Goal: Browse casually: Explore the website without a specific task or goal

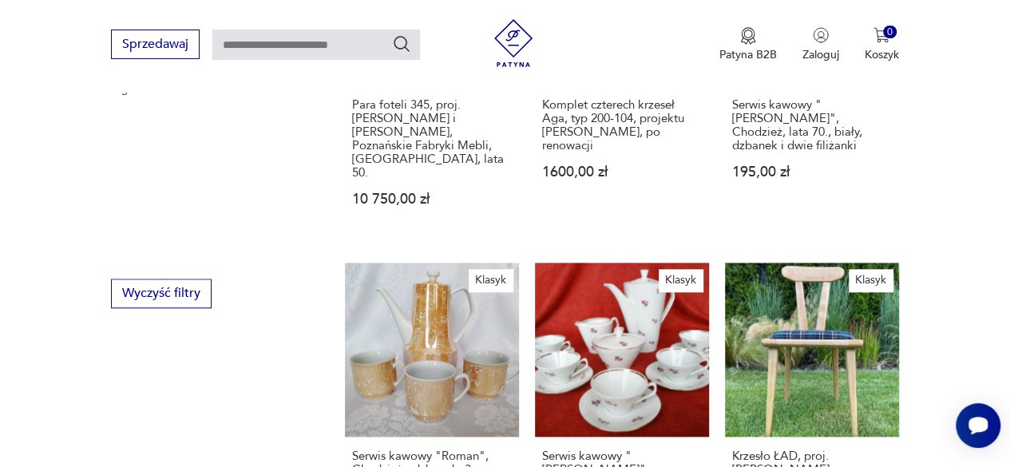
scroll to position [797, 0]
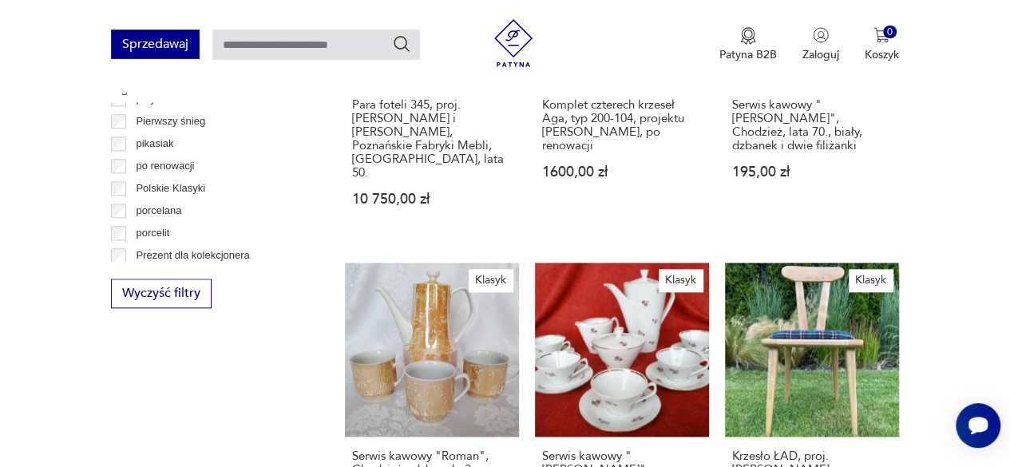
click at [158, 47] on button "Sprzedawaj" at bounding box center [155, 45] width 89 height 30
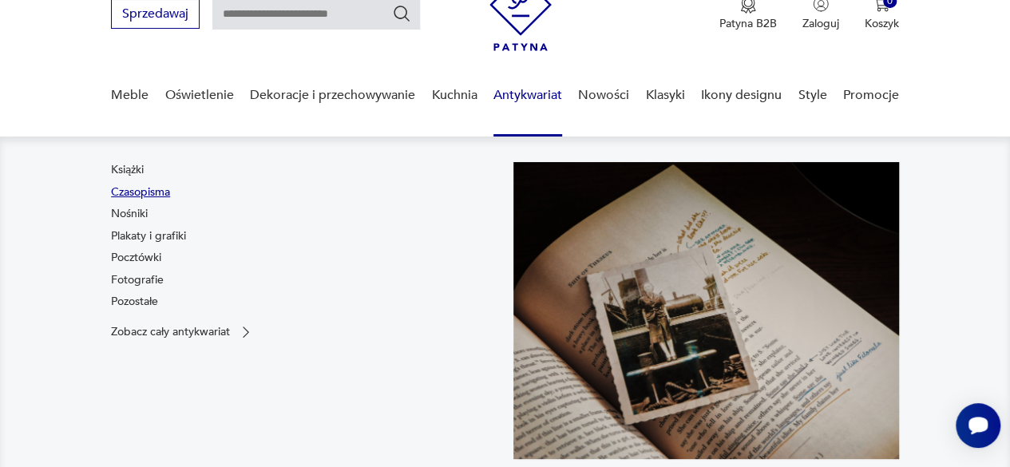
click at [164, 189] on link "Czasopisma" at bounding box center [140, 192] width 59 height 16
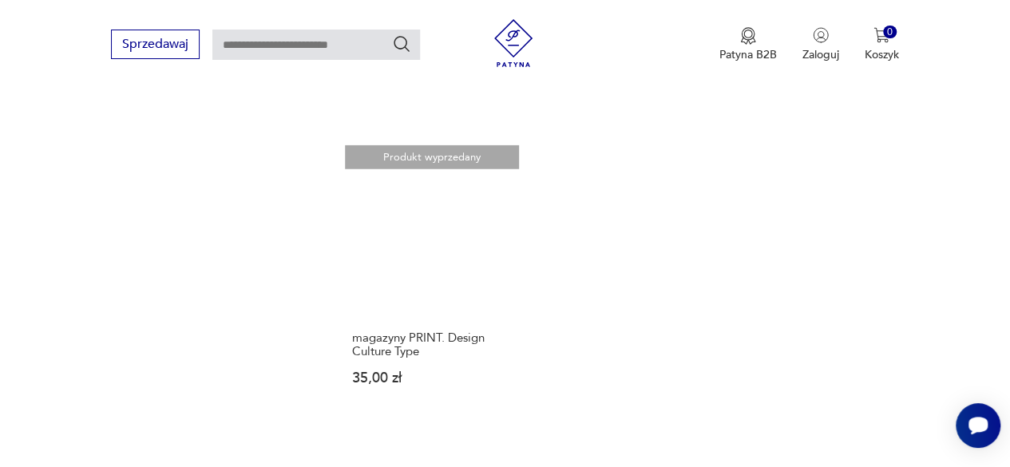
scroll to position [2334, 0]
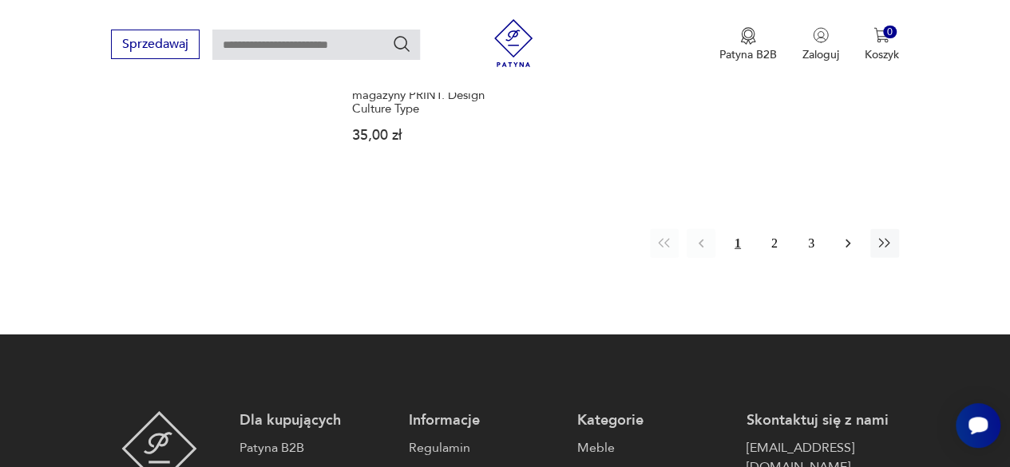
click at [850, 238] on icon "button" at bounding box center [848, 243] width 16 height 16
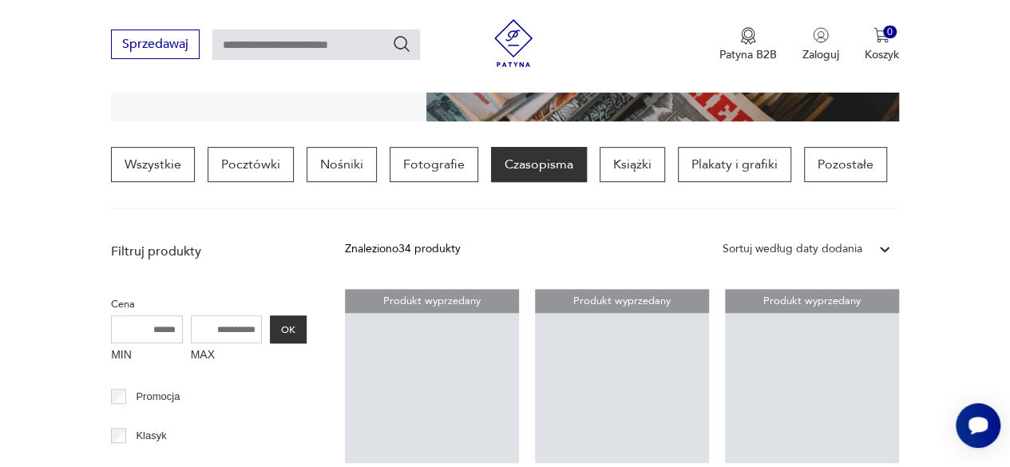
scroll to position [376, 0]
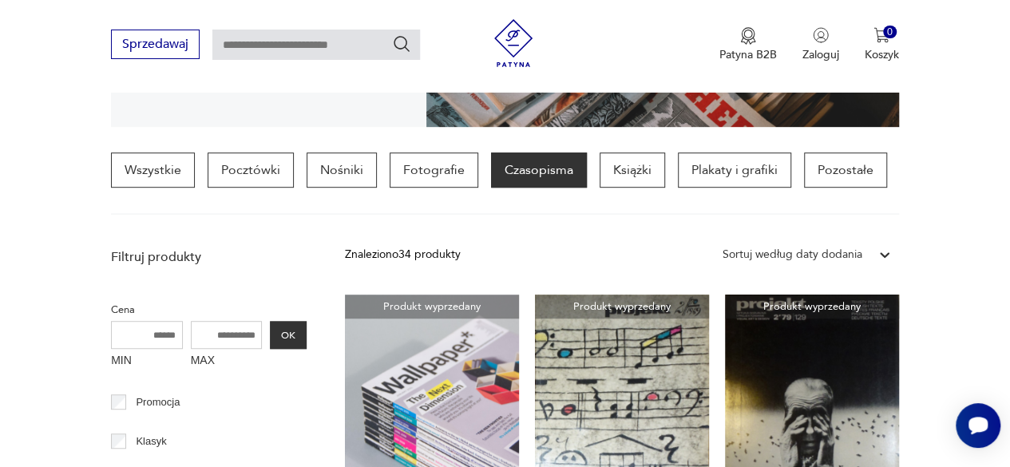
drag, startPoint x: 1007, startPoint y: 108, endPoint x: 1009, endPoint y: 123, distance: 15.3
click at [1009, 123] on section "Stare czasopisma Prezentujemy kronikę dawnych lat, utrwalonych w kultowych maga…" at bounding box center [505, 6] width 1010 height 239
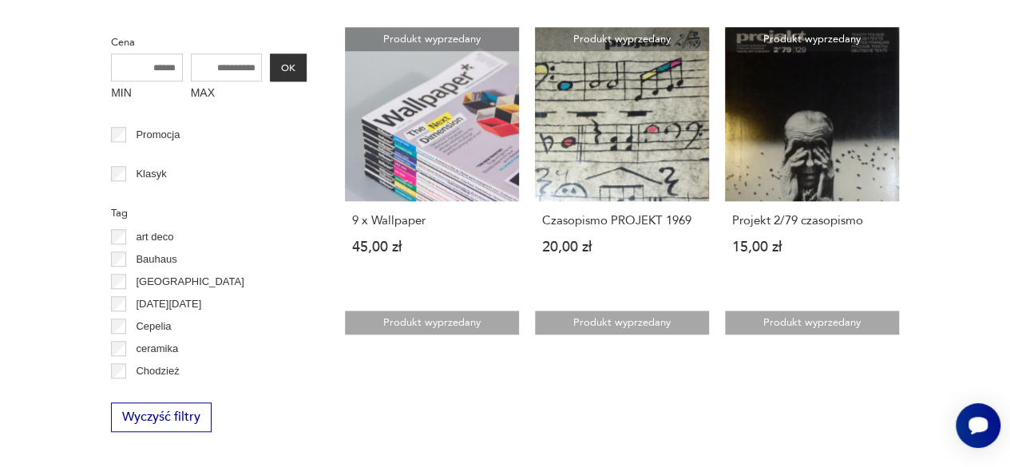
scroll to position [0, 0]
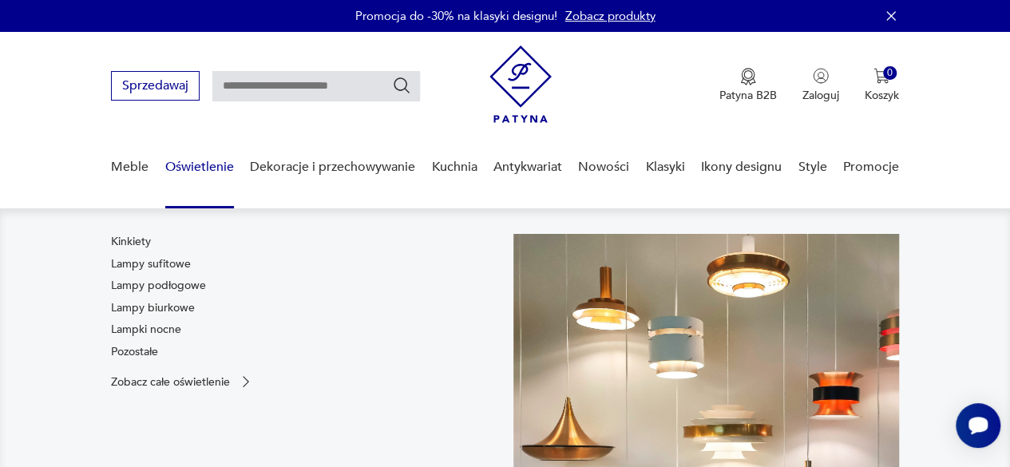
drag, startPoint x: 175, startPoint y: 328, endPoint x: 166, endPoint y: 330, distance: 8.9
click at [175, 328] on link "Lampki nocne" at bounding box center [146, 330] width 70 height 16
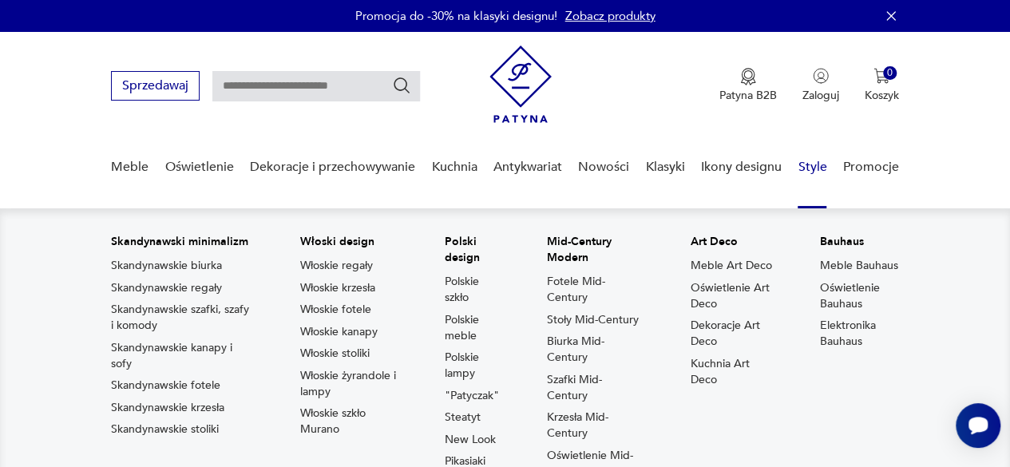
click at [813, 169] on link "Style" at bounding box center [811, 167] width 29 height 61
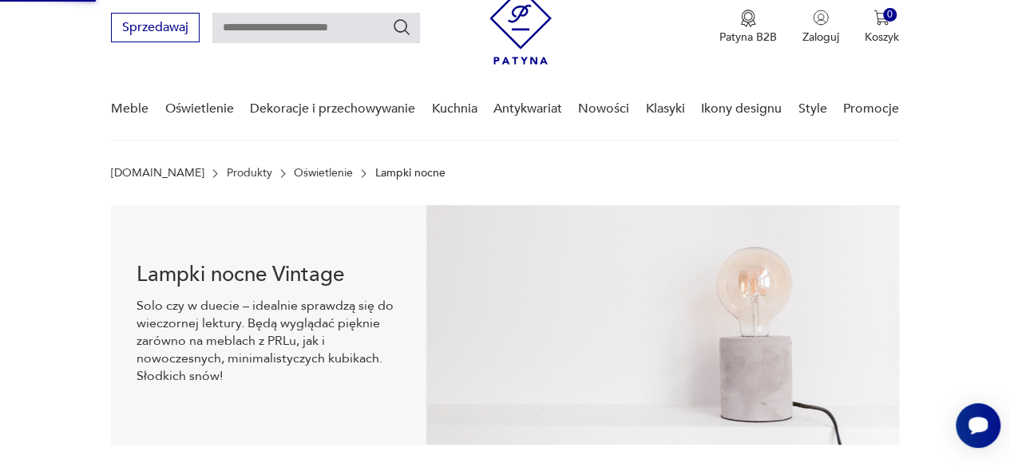
scroll to position [62, 0]
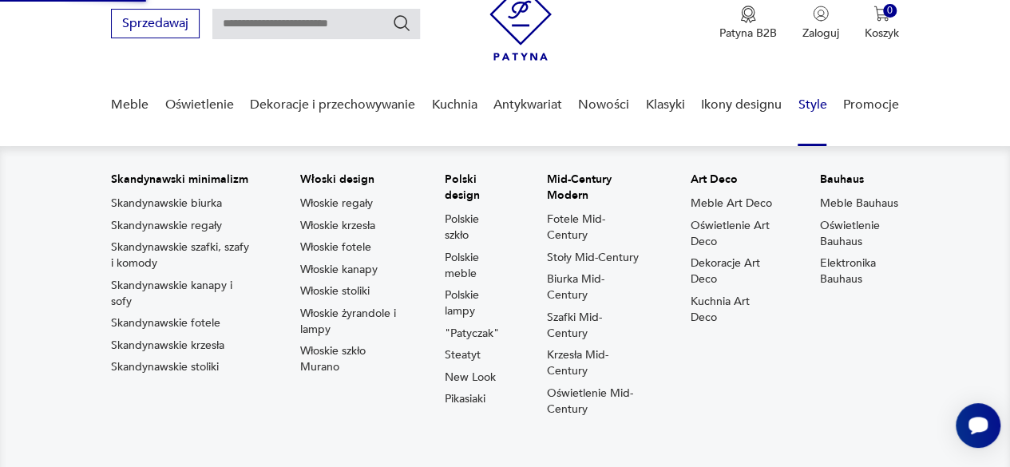
click at [817, 101] on link "Style" at bounding box center [811, 104] width 29 height 61
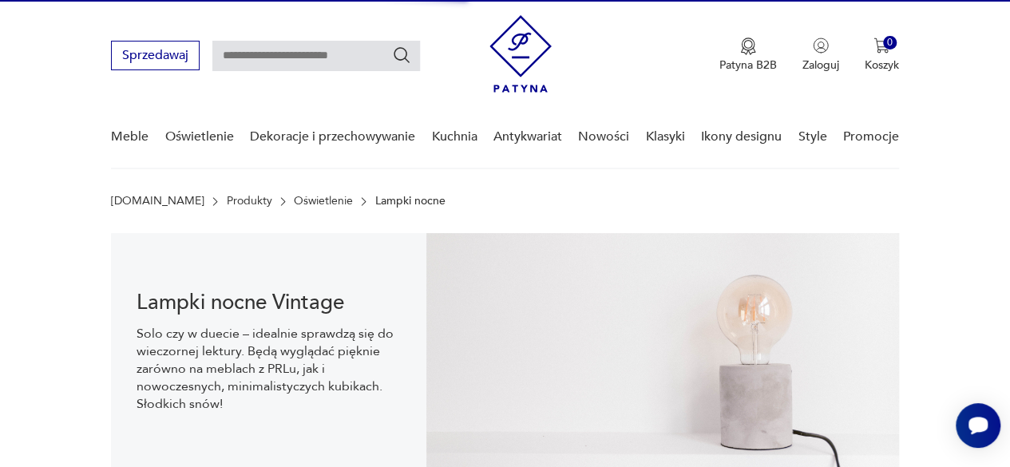
scroll to position [4, 0]
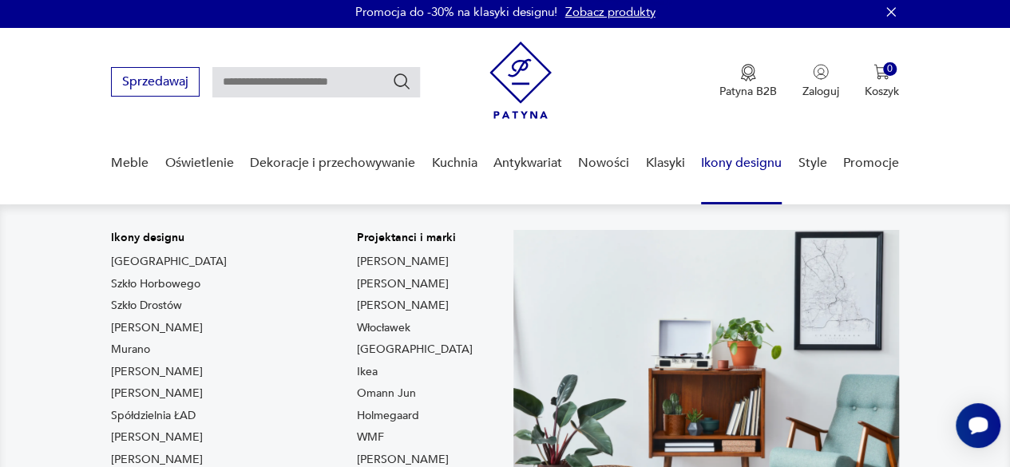
click at [748, 162] on link "Ikony designu" at bounding box center [741, 163] width 81 height 61
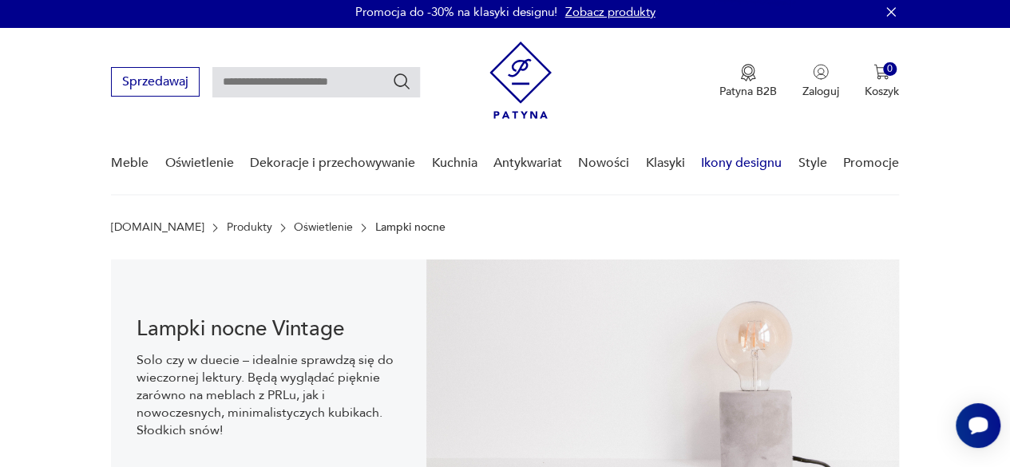
click at [748, 162] on link "Ikony designu" at bounding box center [741, 163] width 81 height 61
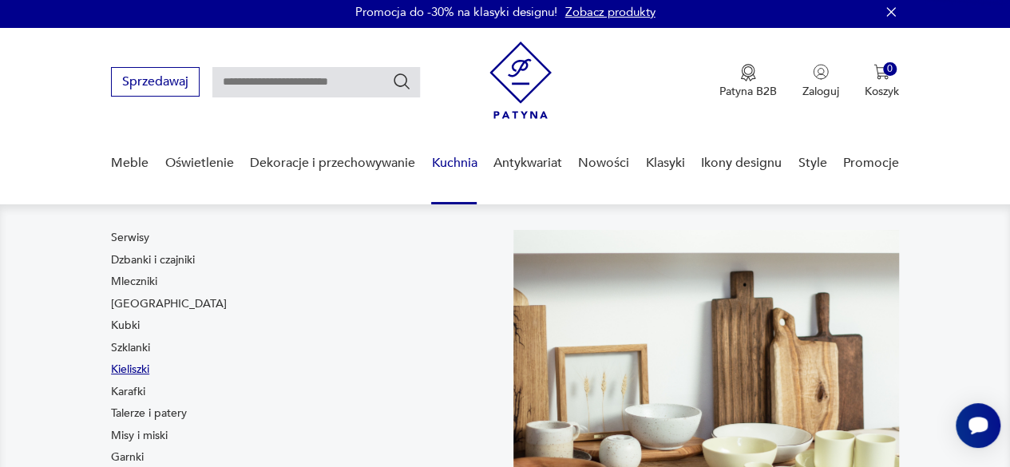
click at [139, 368] on link "Kieliszki" at bounding box center [130, 370] width 38 height 16
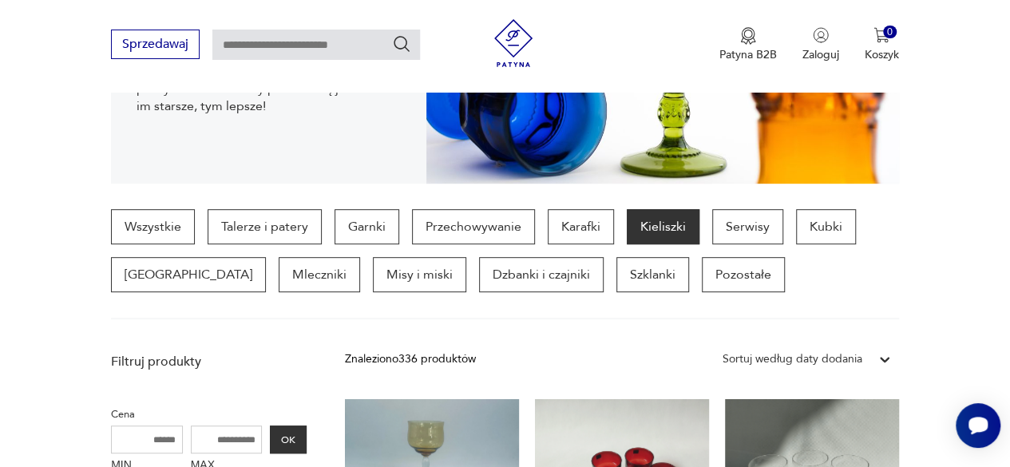
scroll to position [315, 0]
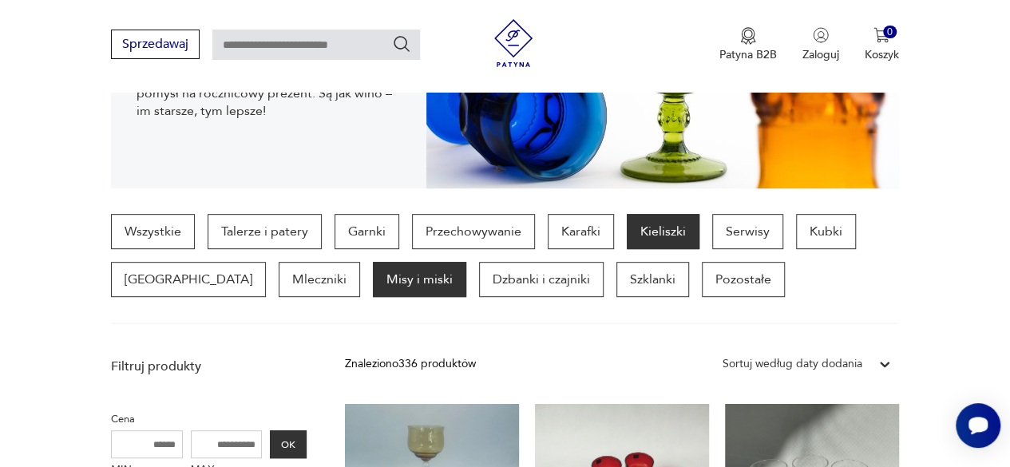
click at [373, 276] on p "Misy i miski" at bounding box center [419, 279] width 93 height 35
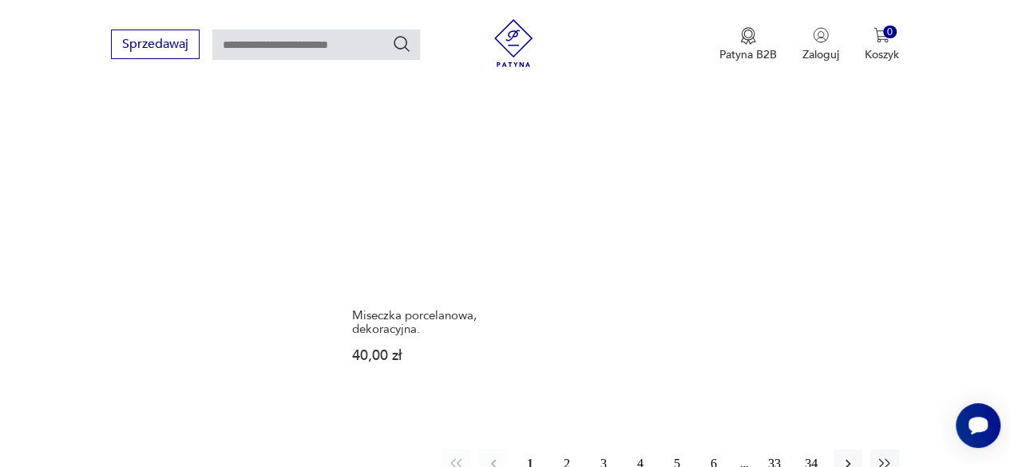
scroll to position [2390, 0]
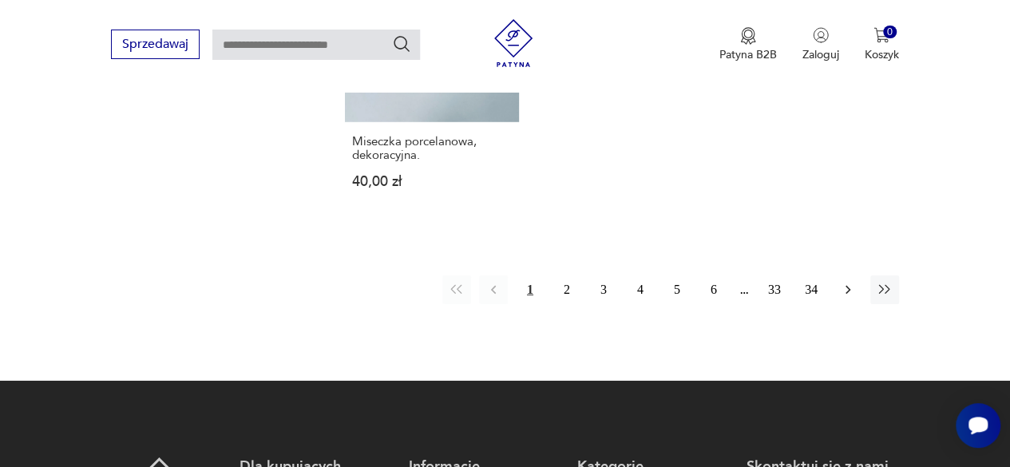
click at [851, 282] on icon "button" at bounding box center [848, 290] width 16 height 16
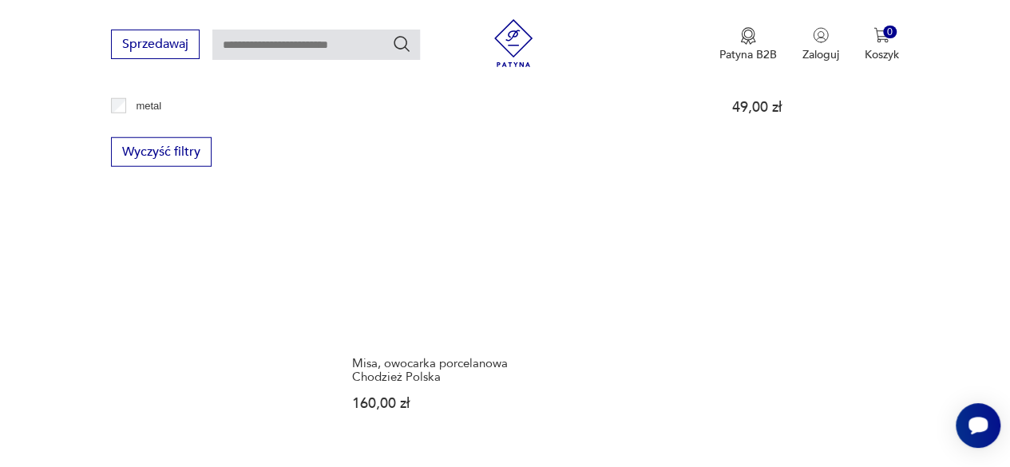
scroll to position [2254, 0]
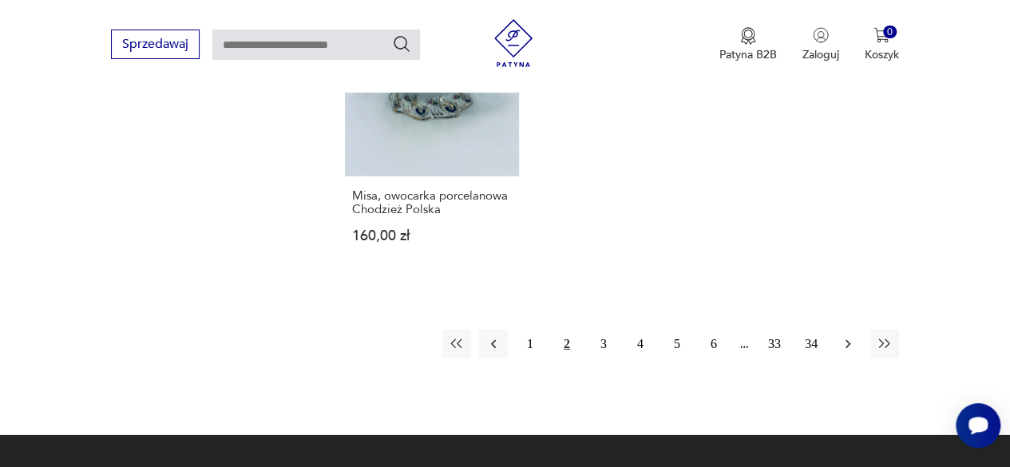
click at [844, 336] on icon "button" at bounding box center [848, 344] width 16 height 16
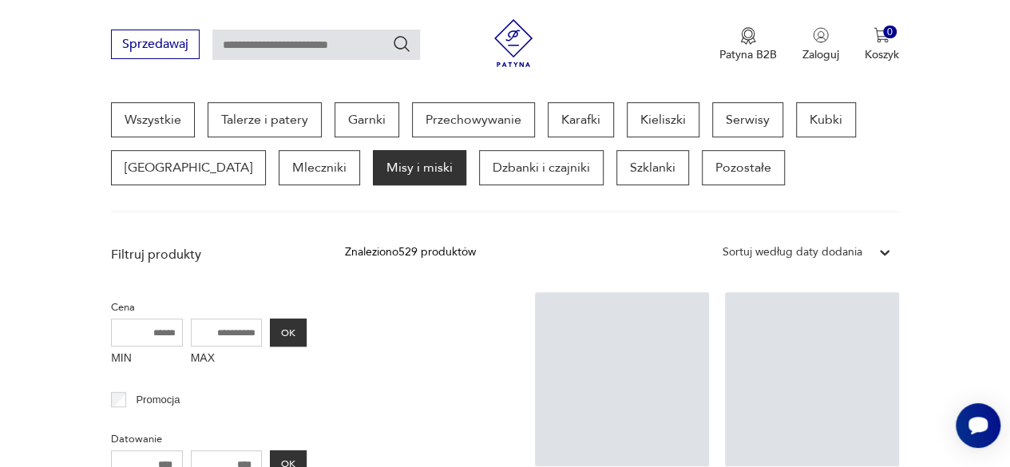
scroll to position [423, 0]
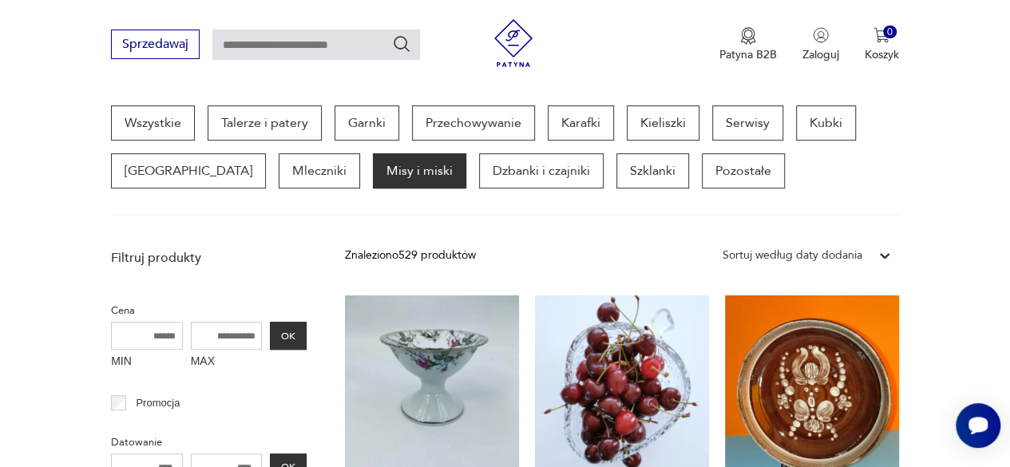
drag, startPoint x: 1005, startPoint y: 93, endPoint x: 1011, endPoint y: 116, distance: 23.0
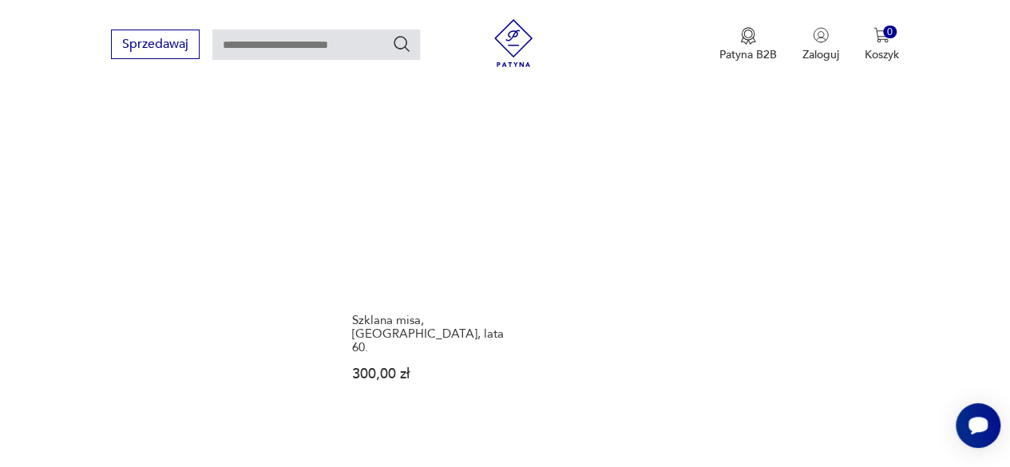
scroll to position [2197, 0]
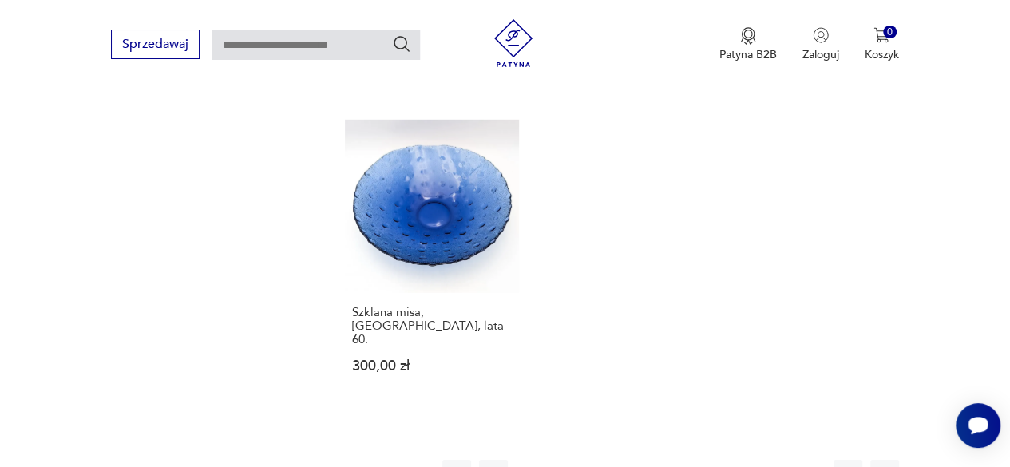
drag, startPoint x: 850, startPoint y: 398, endPoint x: 850, endPoint y: 389, distance: 9.6
click at [851, 466] on icon "button" at bounding box center [848, 474] width 16 height 16
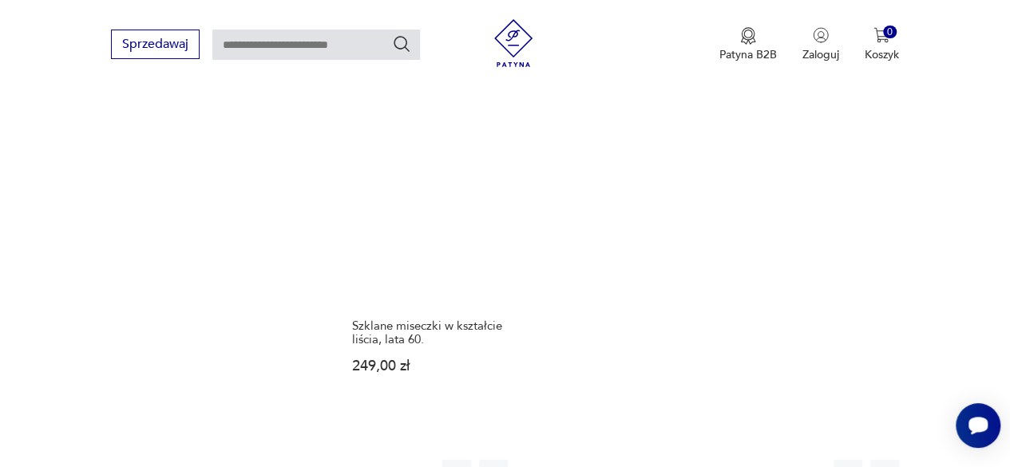
scroll to position [2168, 0]
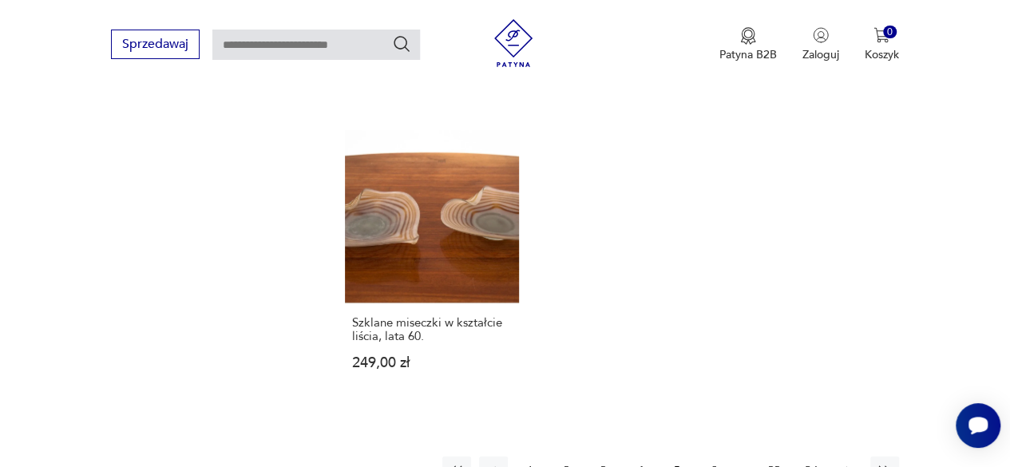
click at [847, 463] on icon "button" at bounding box center [848, 471] width 16 height 16
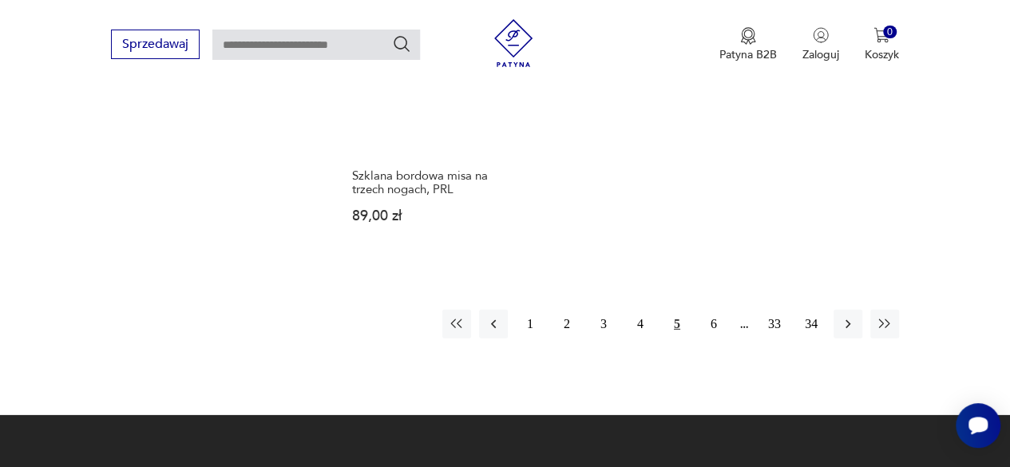
scroll to position [2281, 0]
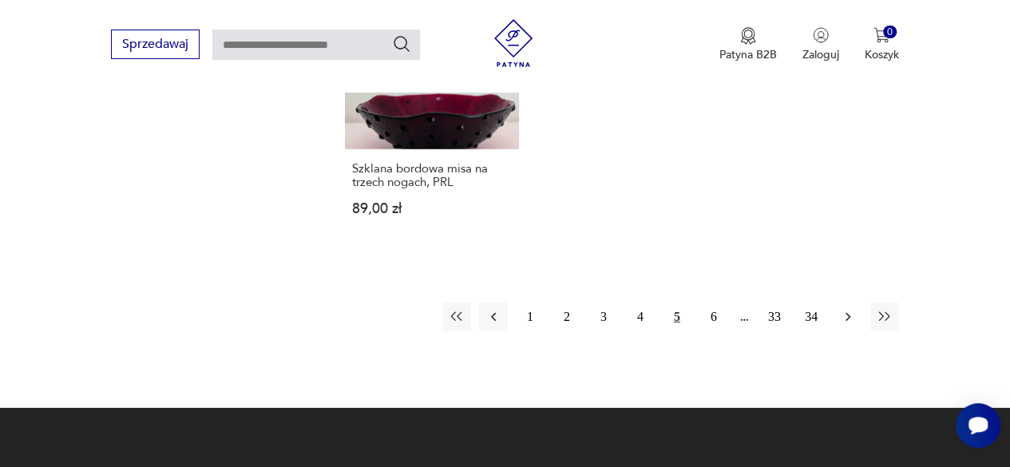
click at [841, 309] on icon "button" at bounding box center [848, 317] width 16 height 16
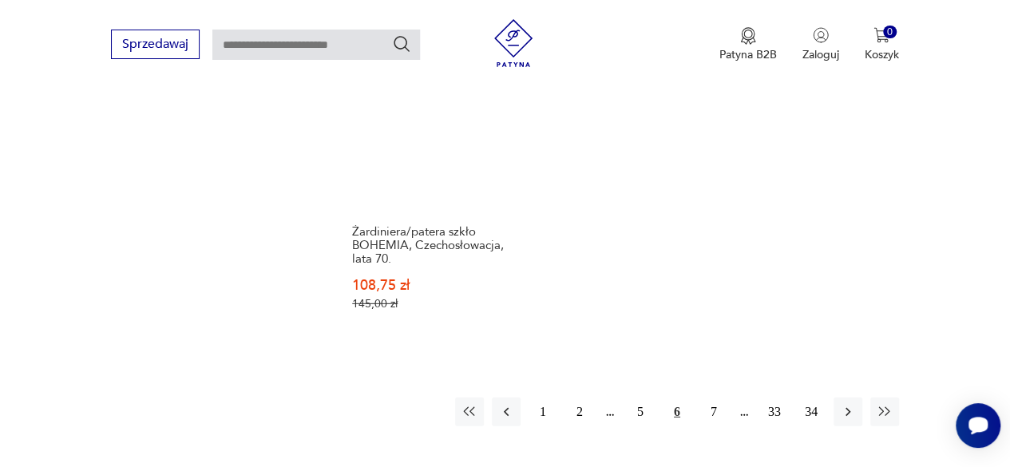
scroll to position [2234, 0]
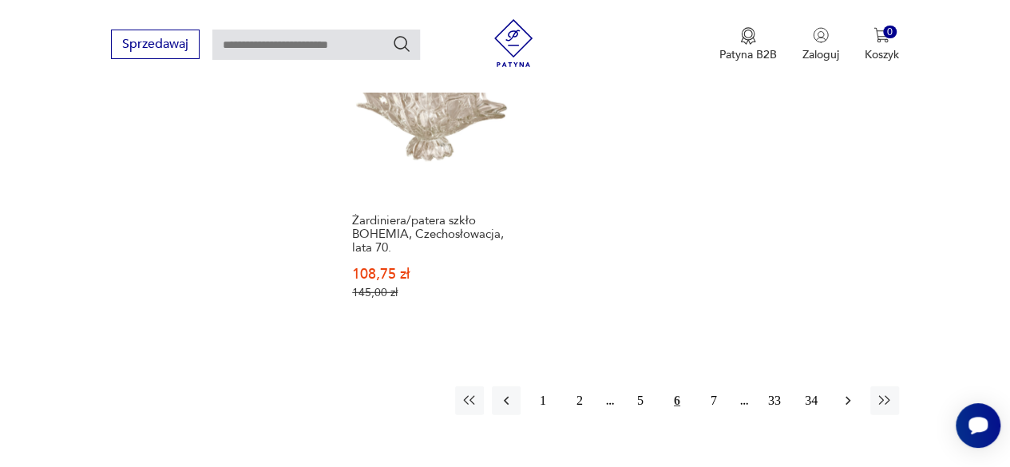
click at [849, 393] on icon "button" at bounding box center [848, 401] width 16 height 16
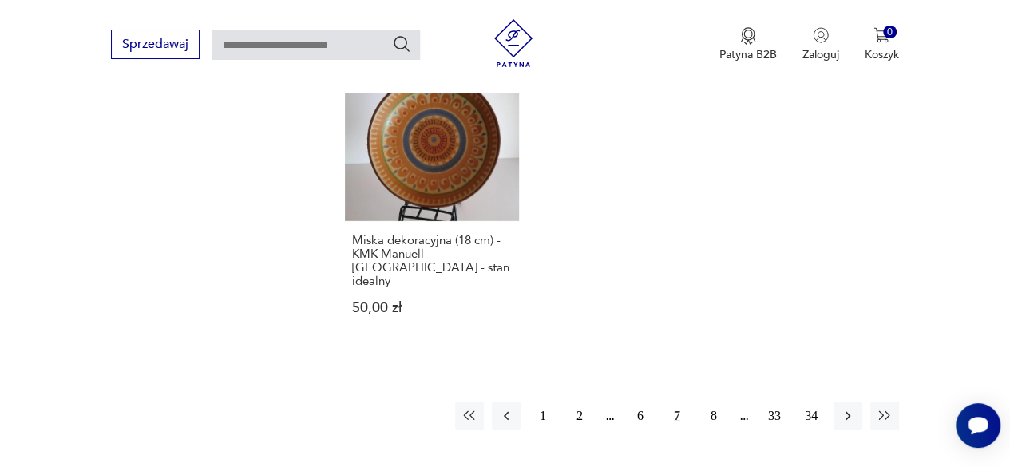
scroll to position [2286, 0]
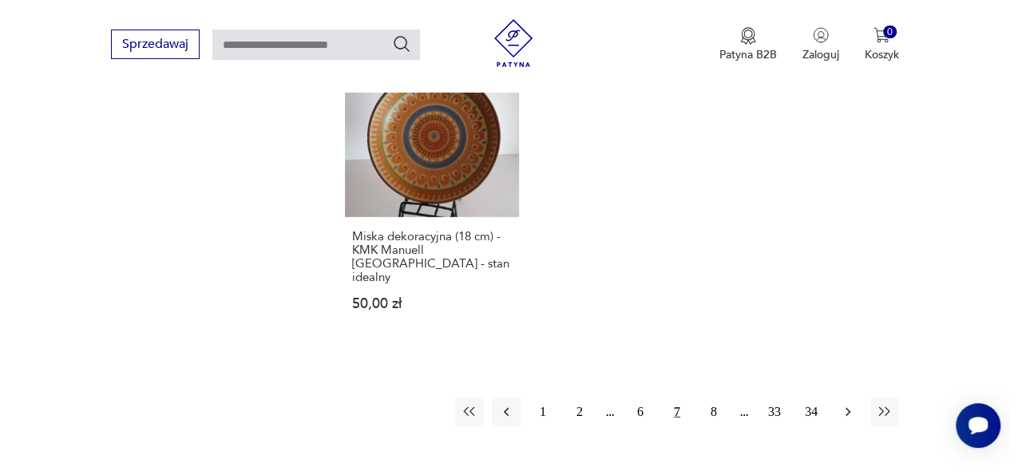
click at [843, 404] on icon "button" at bounding box center [848, 412] width 16 height 16
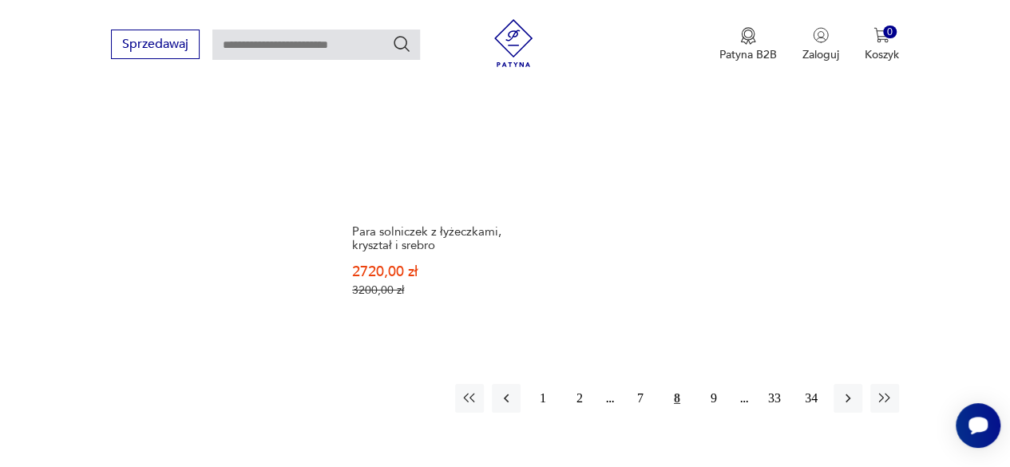
scroll to position [2277, 0]
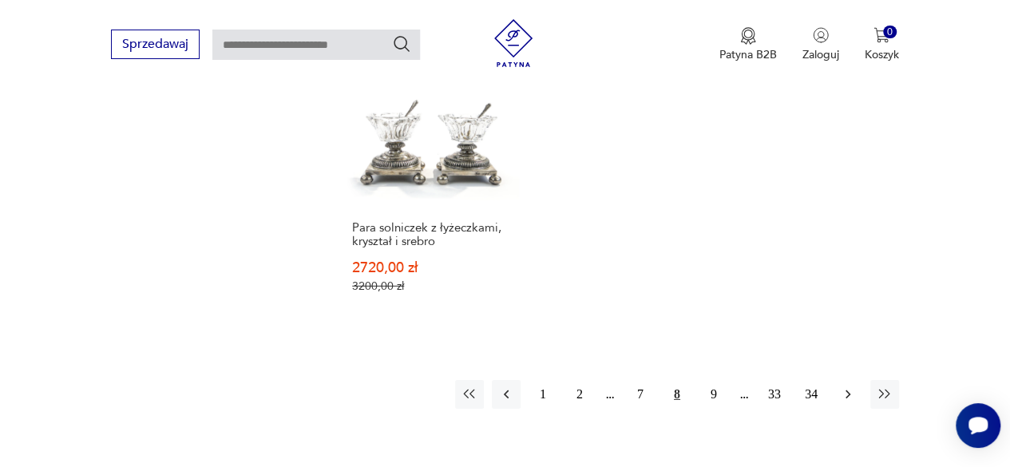
click at [849, 386] on icon "button" at bounding box center [848, 394] width 16 height 16
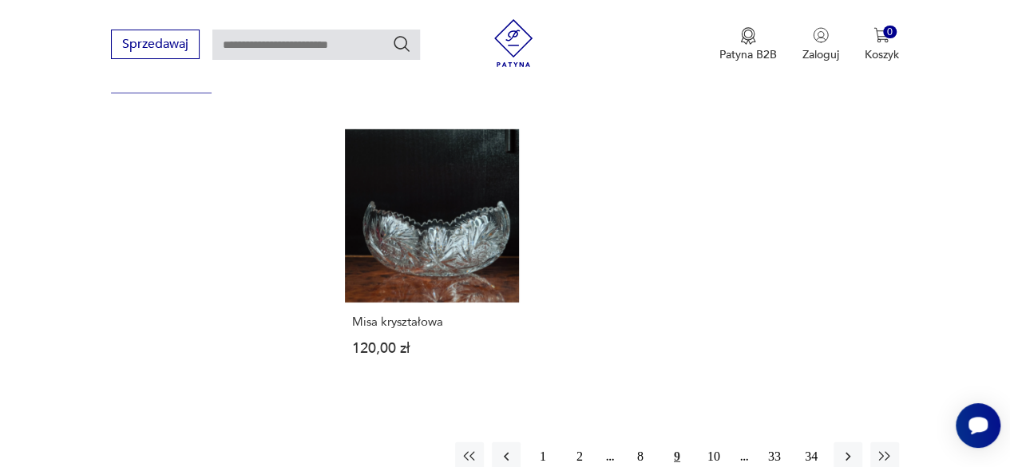
scroll to position [2168, 0]
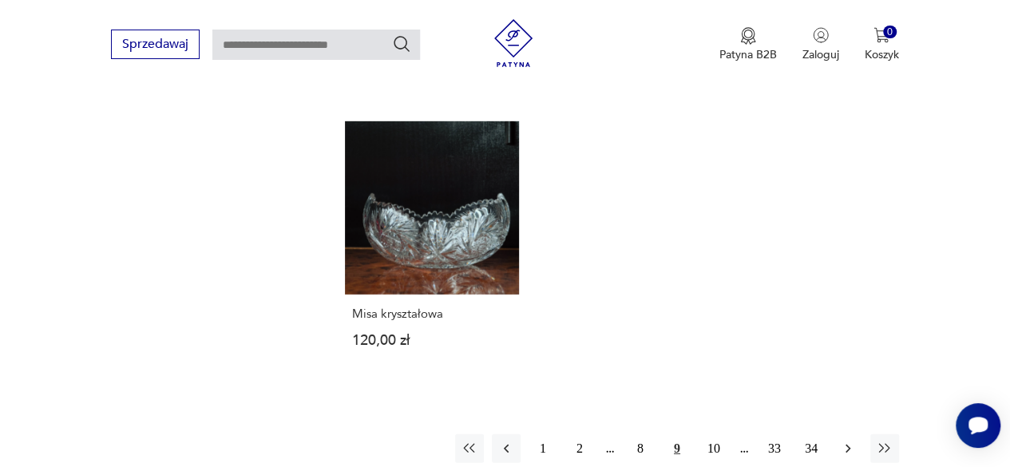
drag, startPoint x: 845, startPoint y: 403, endPoint x: 845, endPoint y: 392, distance: 11.2
click at [845, 441] on icon "button" at bounding box center [848, 449] width 16 height 16
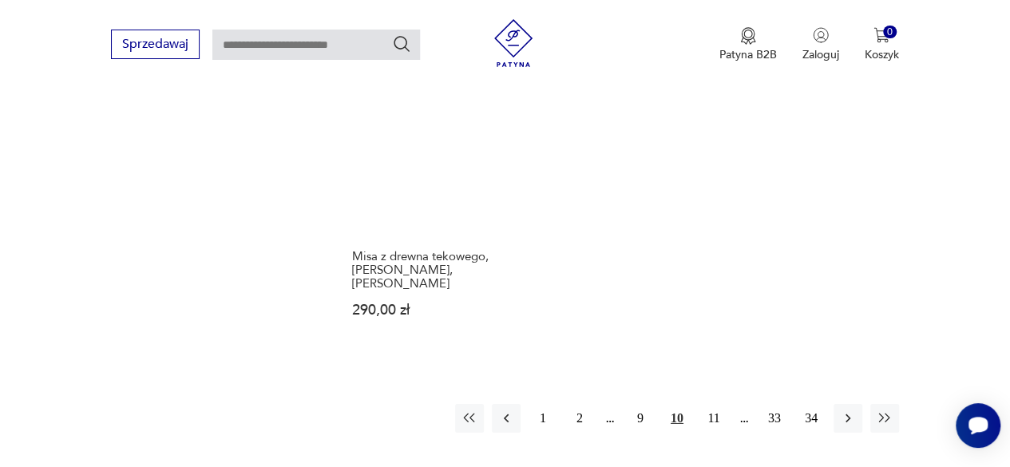
scroll to position [2341, 0]
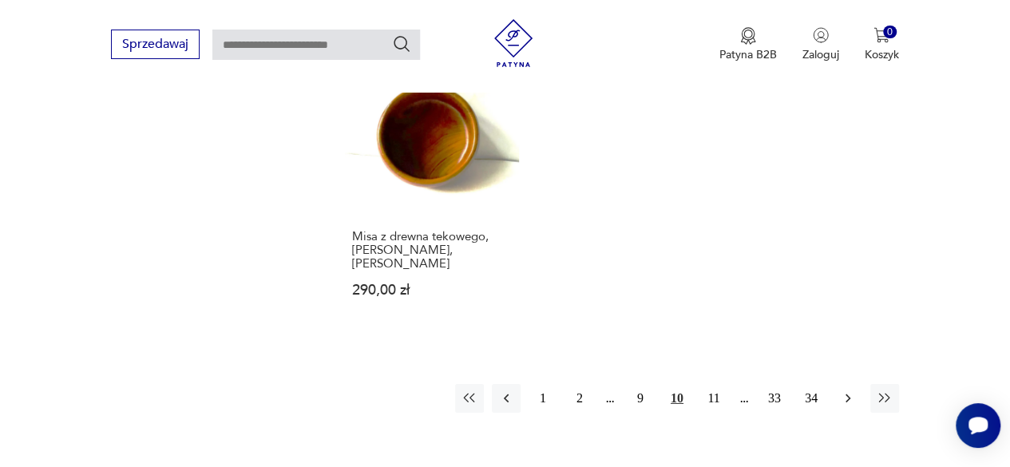
click at [843, 390] on icon "button" at bounding box center [848, 398] width 16 height 16
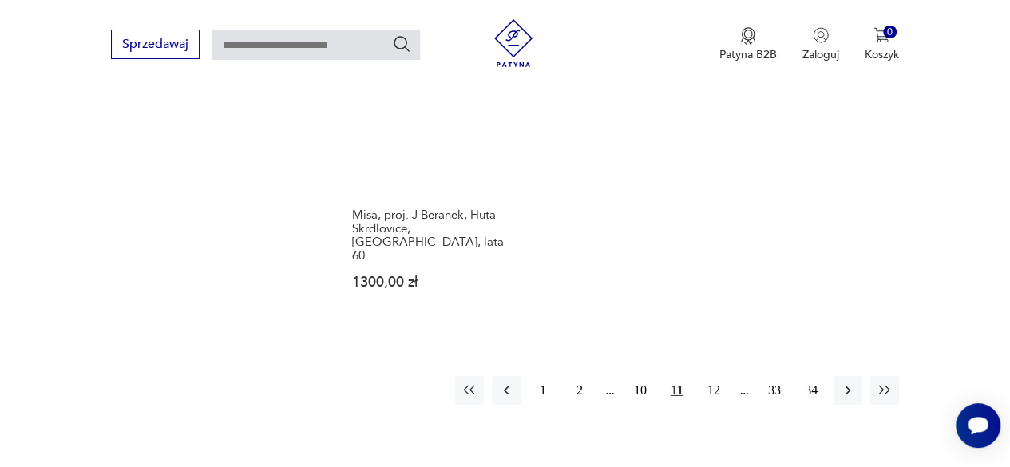
scroll to position [2379, 0]
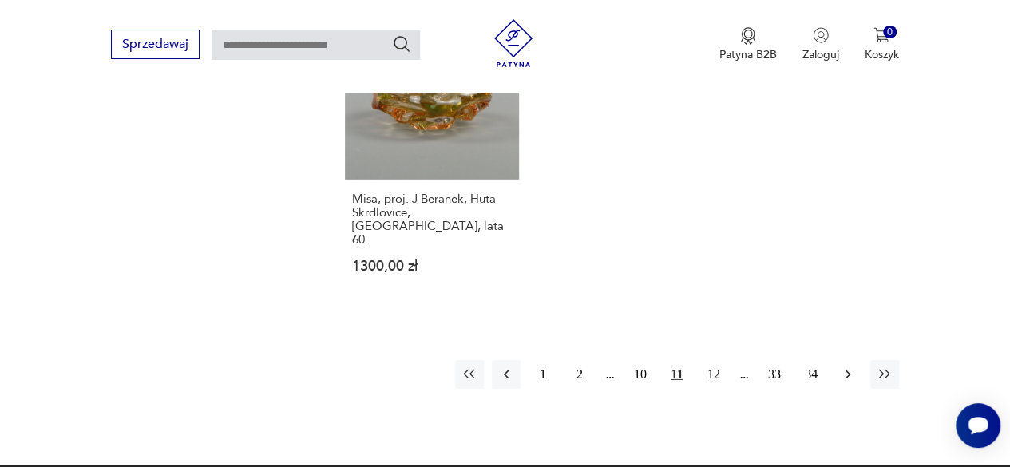
click at [849, 366] on icon "button" at bounding box center [848, 374] width 16 height 16
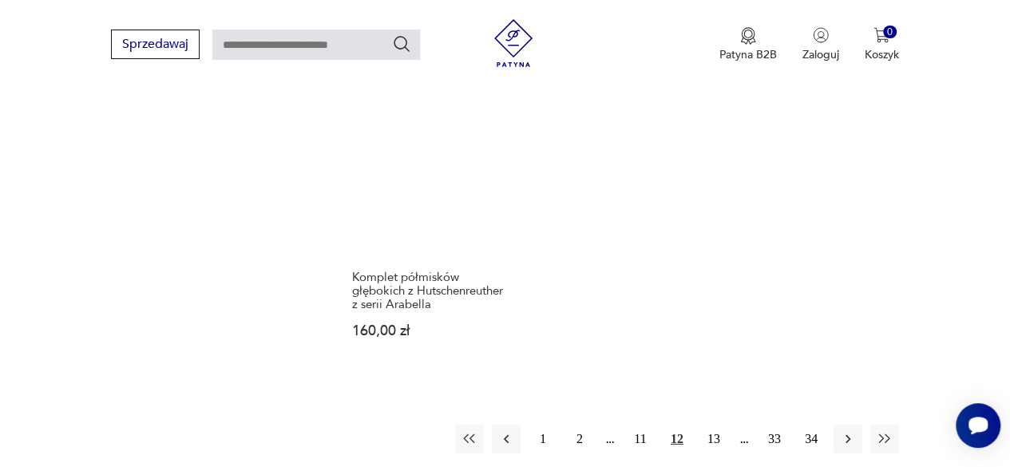
scroll to position [2273, 0]
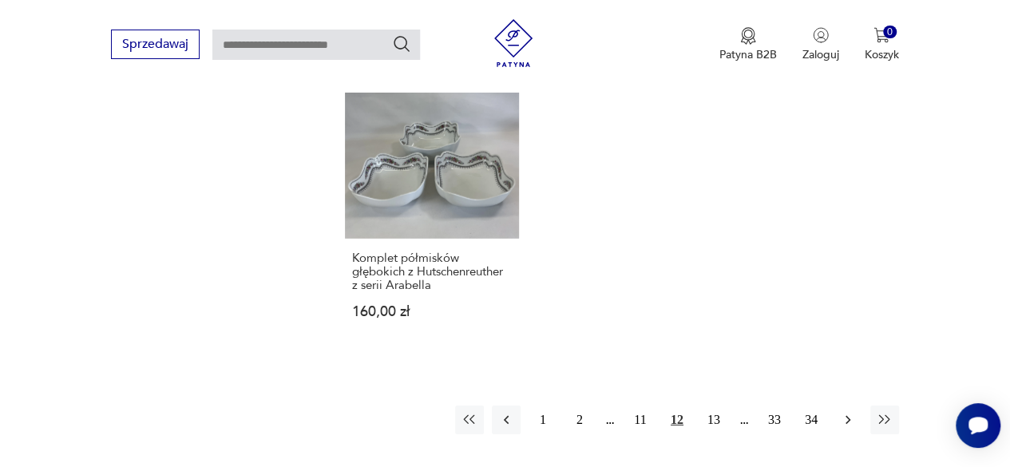
click at [851, 412] on icon "button" at bounding box center [848, 420] width 16 height 16
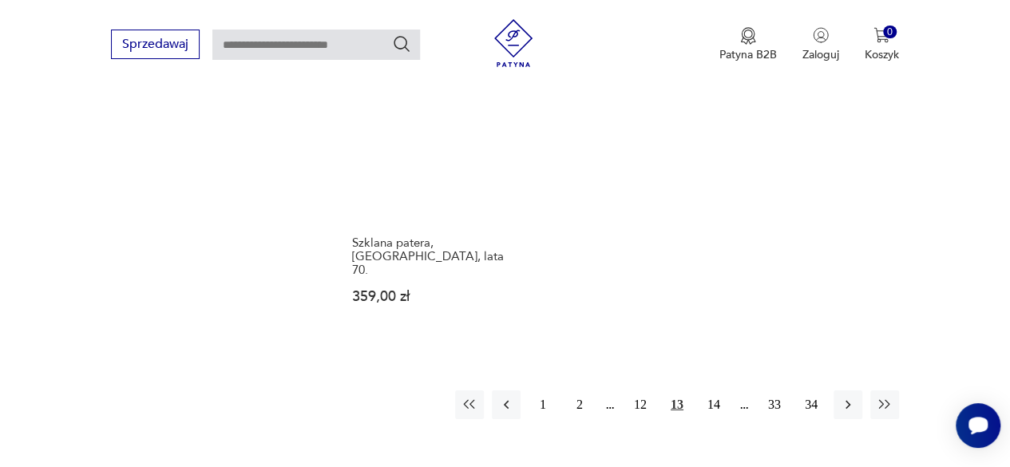
scroll to position [2262, 0]
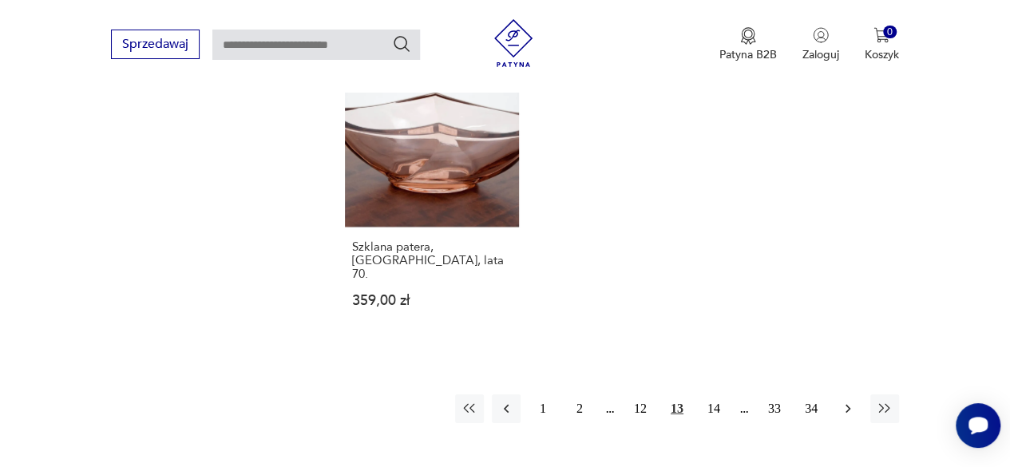
click at [851, 401] on icon "button" at bounding box center [848, 409] width 16 height 16
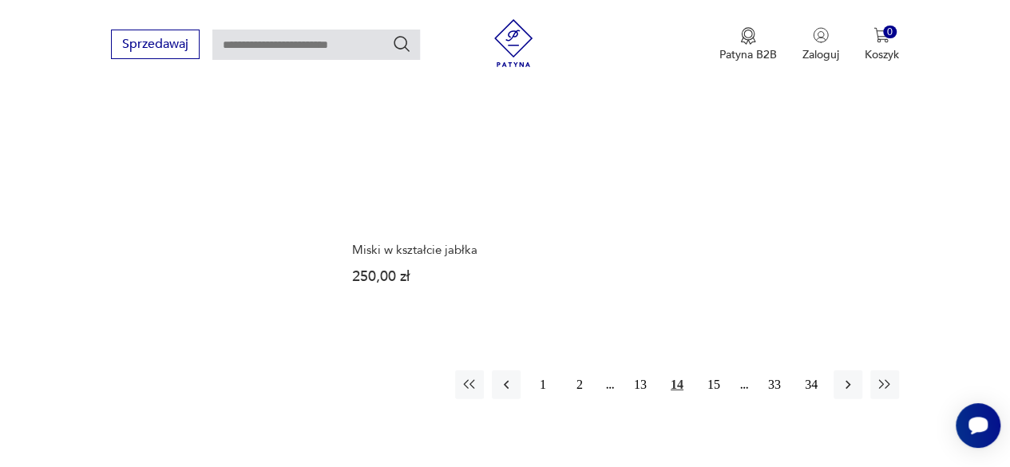
scroll to position [2233, 0]
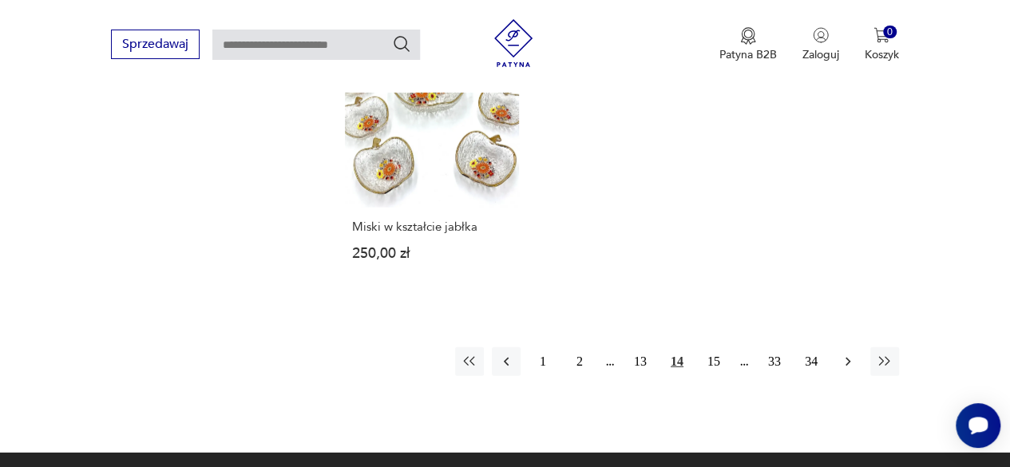
click at [850, 354] on icon "button" at bounding box center [848, 362] width 16 height 16
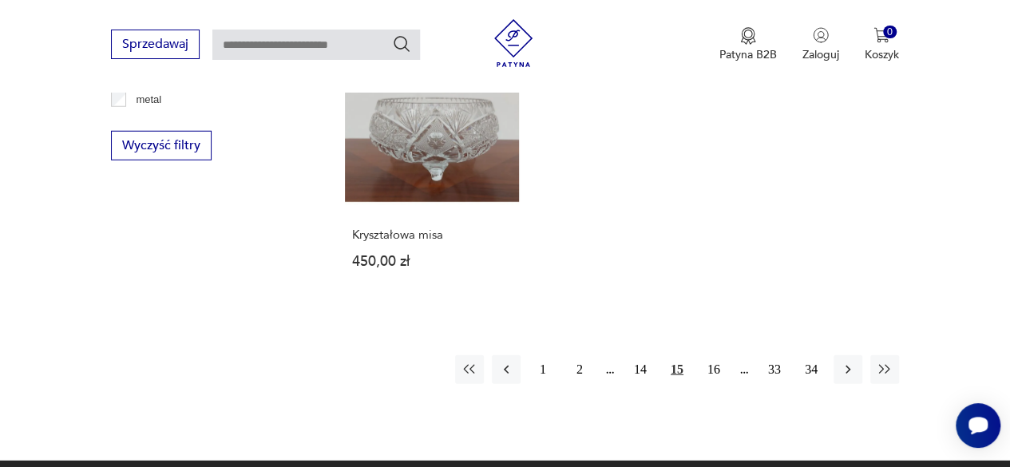
scroll to position [2096, 0]
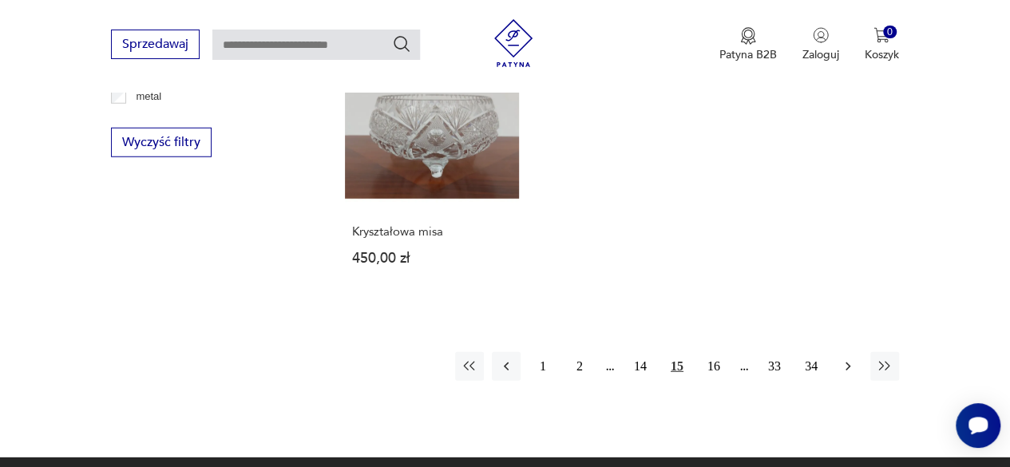
click at [849, 362] on icon "button" at bounding box center [848, 366] width 16 height 16
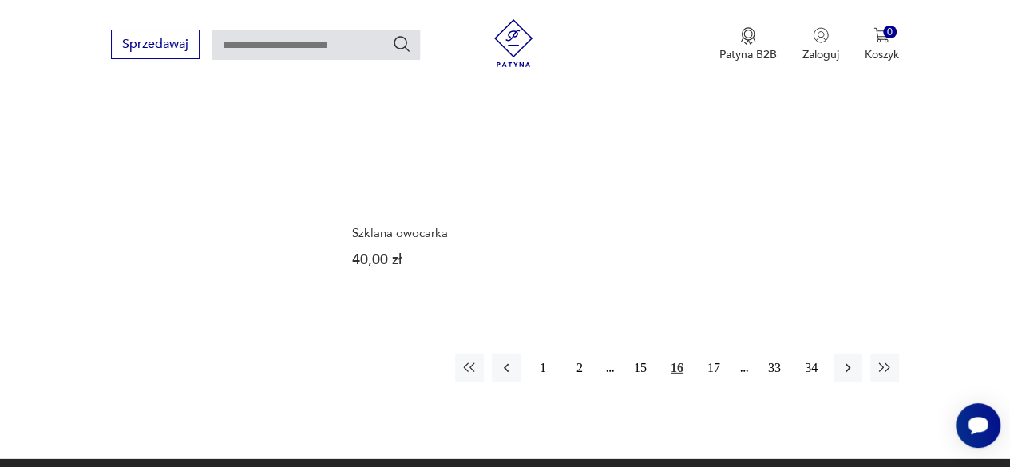
scroll to position [2178, 0]
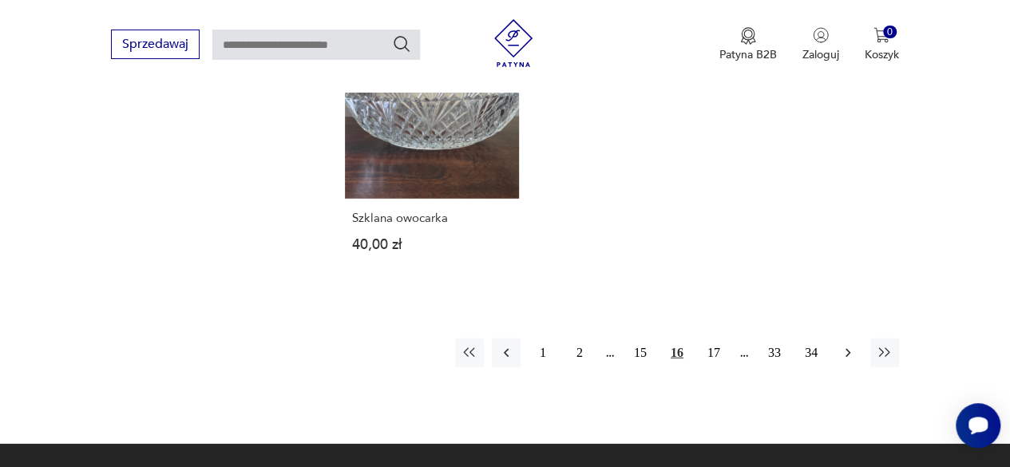
click at [850, 345] on icon "button" at bounding box center [848, 353] width 16 height 16
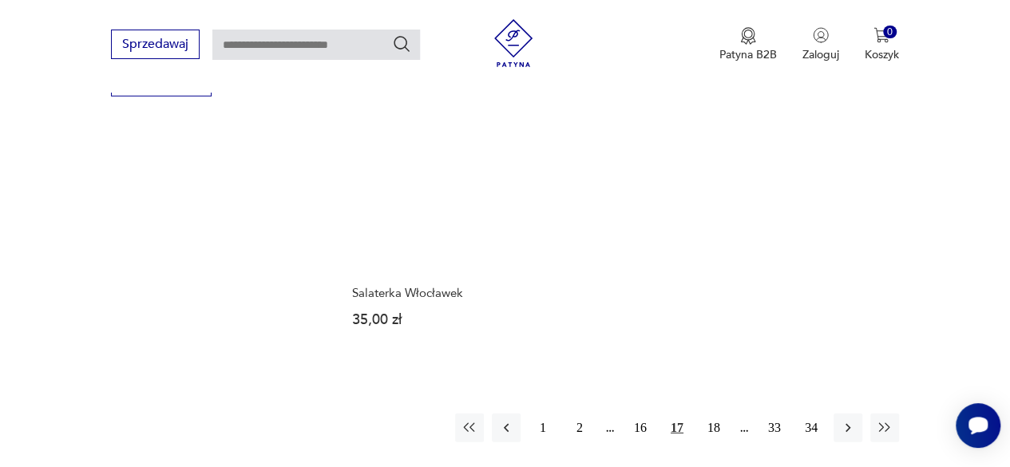
scroll to position [2160, 0]
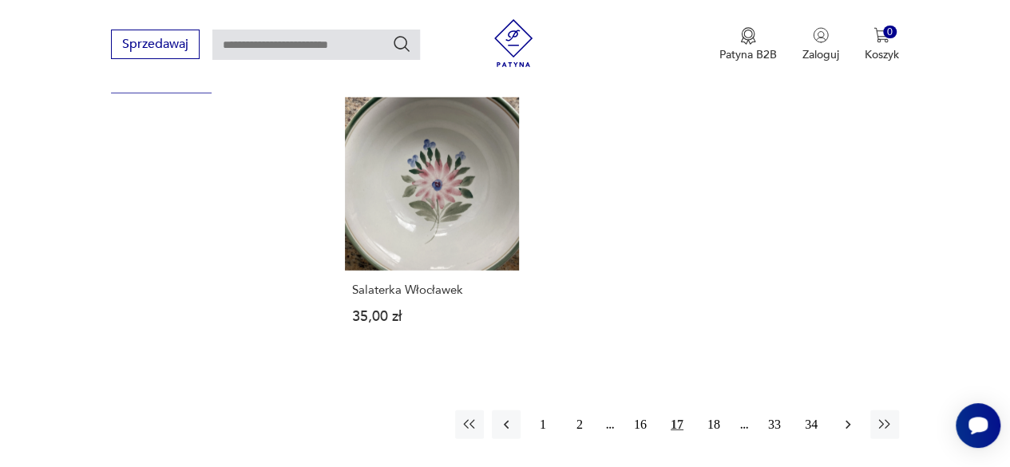
click at [848, 417] on icon "button" at bounding box center [848, 425] width 16 height 16
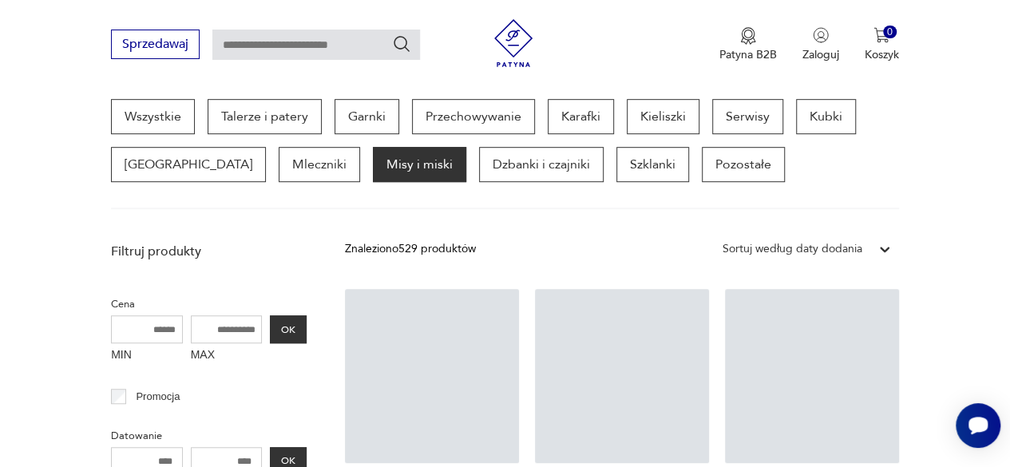
scroll to position [423, 0]
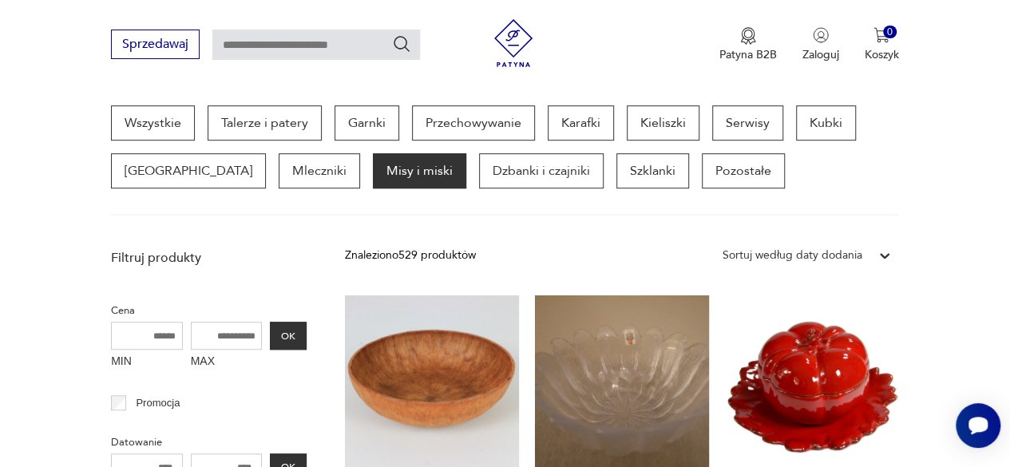
drag, startPoint x: 1009, startPoint y: 116, endPoint x: 1015, endPoint y: 145, distance: 30.2
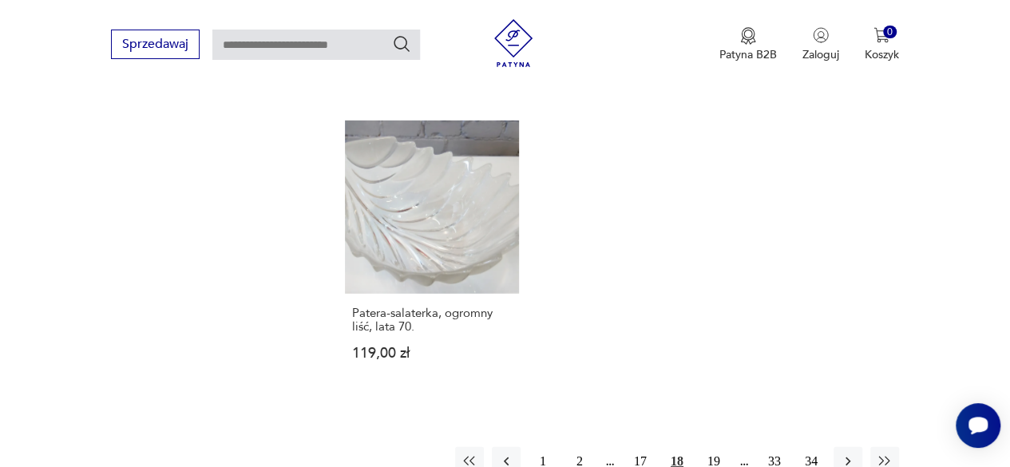
scroll to position [2181, 0]
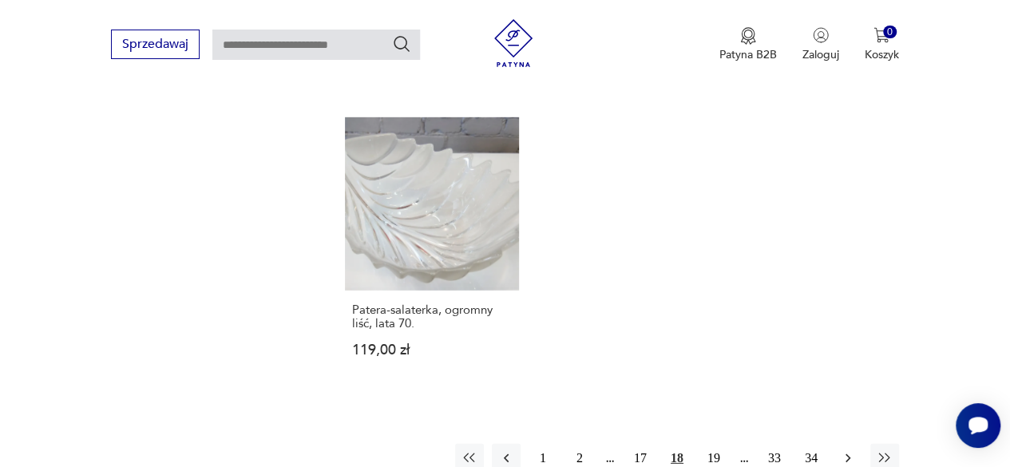
click at [851, 450] on icon "button" at bounding box center [848, 458] width 16 height 16
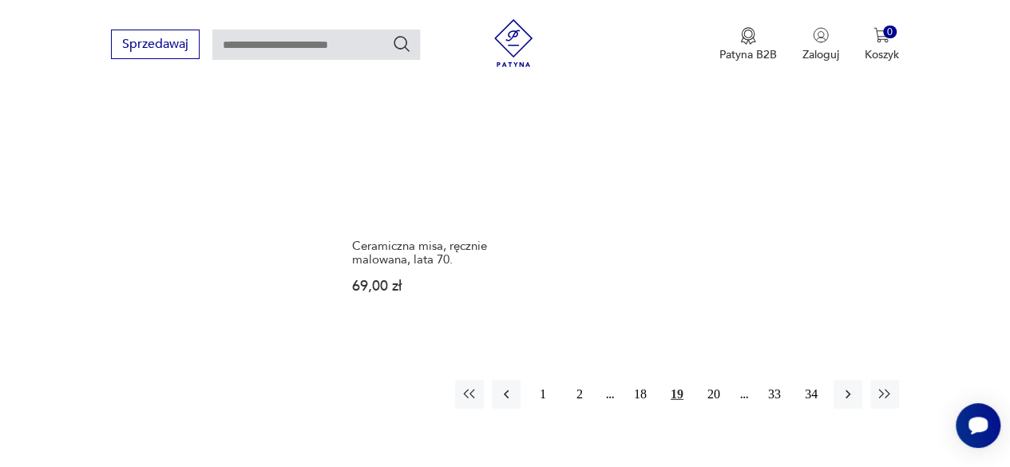
scroll to position [2260, 0]
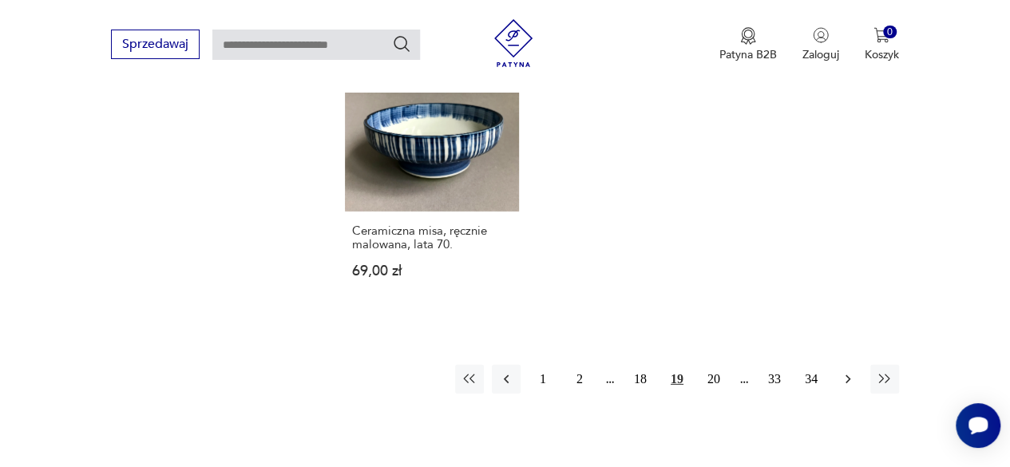
click at [845, 371] on icon "button" at bounding box center [848, 379] width 16 height 16
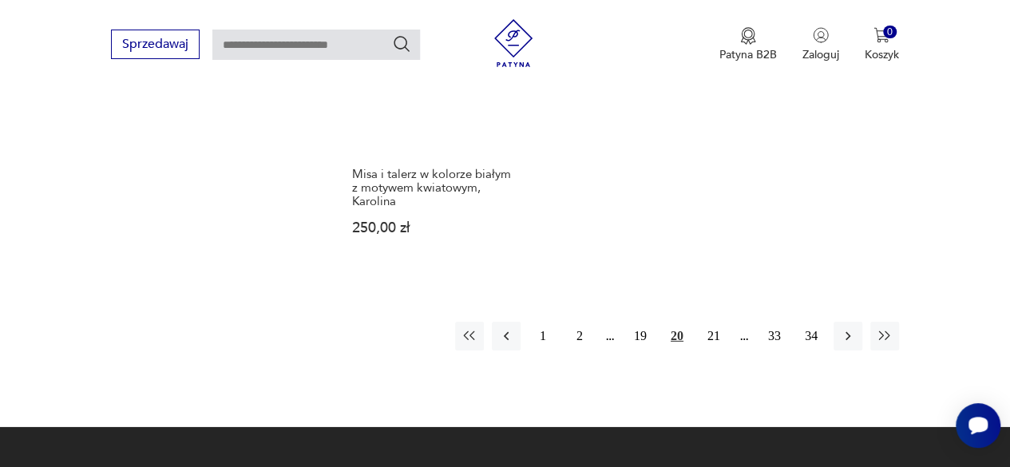
scroll to position [2387, 0]
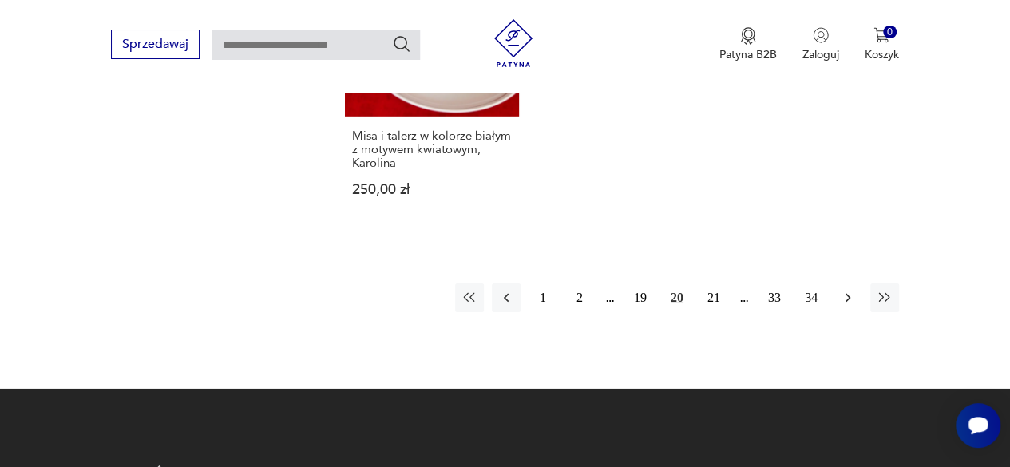
click at [848, 290] on icon "button" at bounding box center [848, 298] width 16 height 16
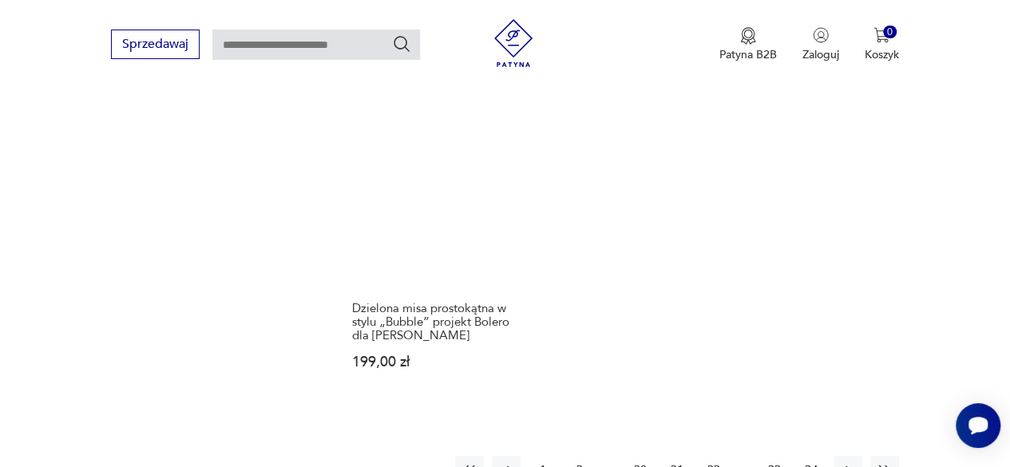
scroll to position [2223, 0]
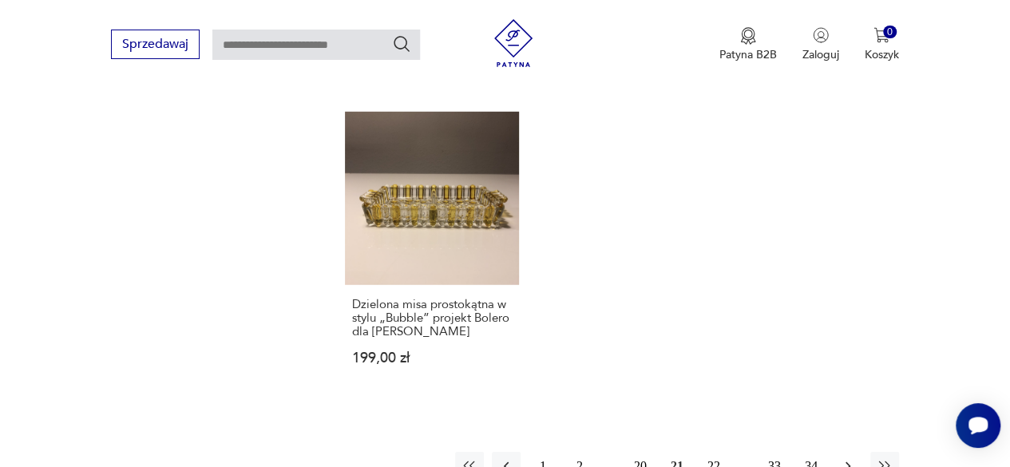
click at [850, 458] on icon "button" at bounding box center [848, 466] width 16 height 16
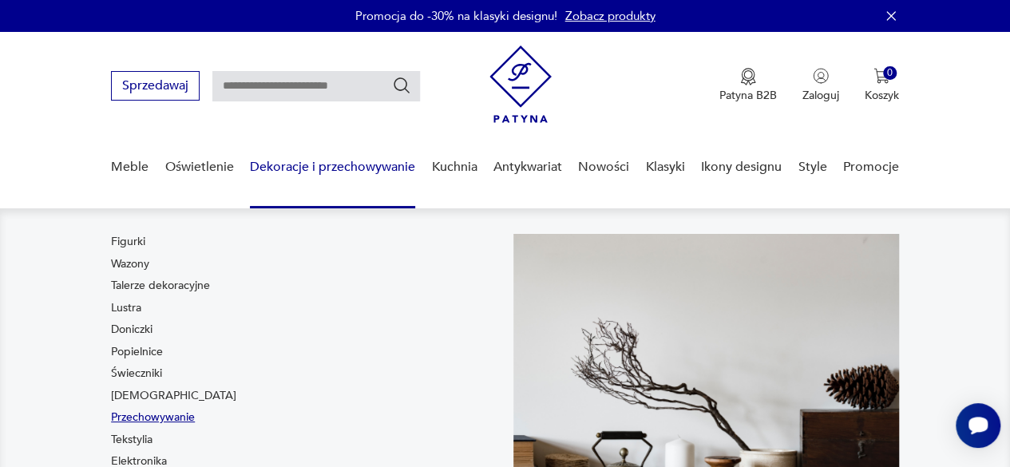
click at [172, 414] on link "Przechowywanie" at bounding box center [153, 418] width 84 height 16
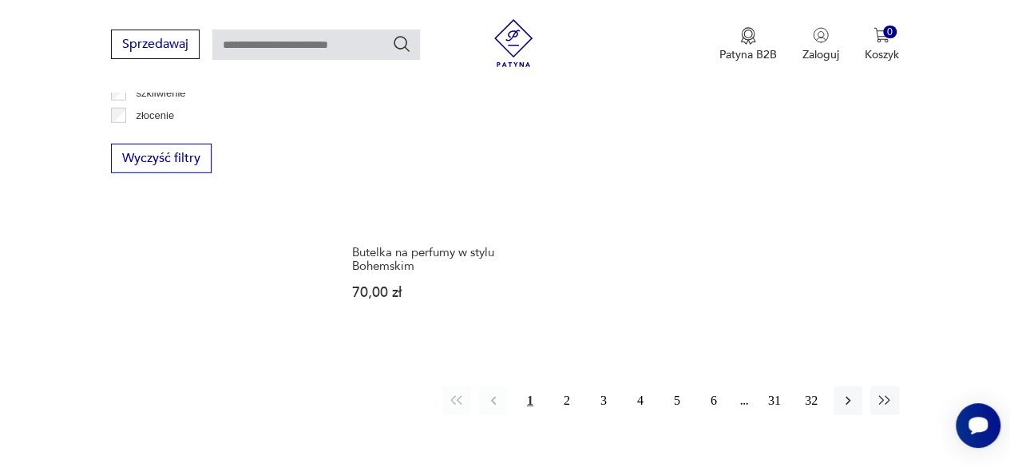
scroll to position [2224, 0]
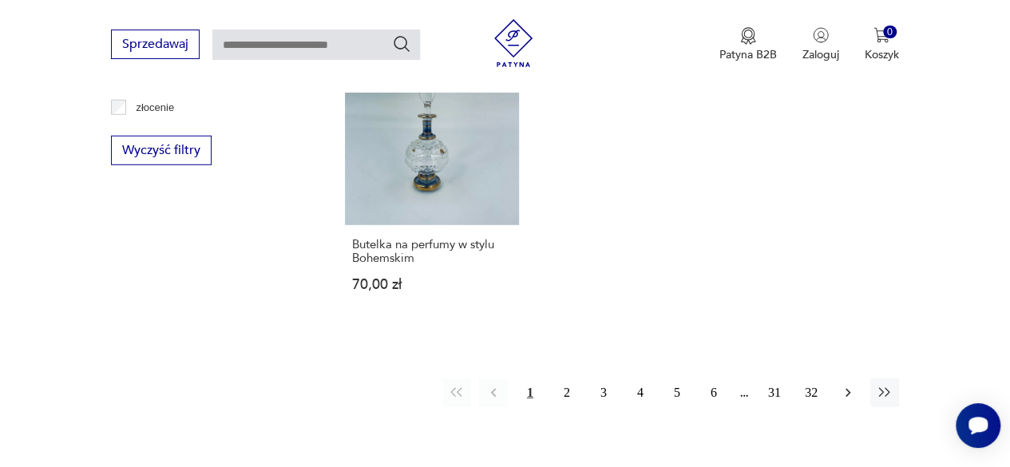
click at [848, 385] on icon "button" at bounding box center [848, 393] width 16 height 16
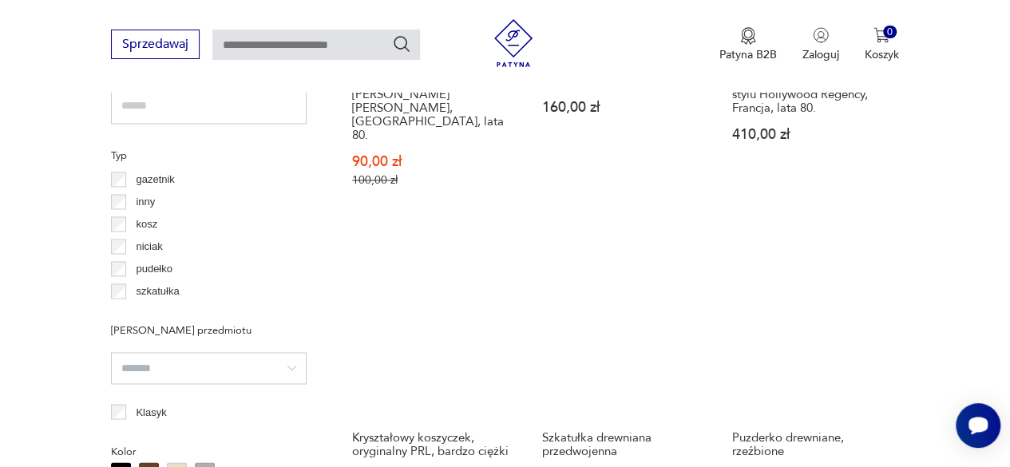
scroll to position [1169, 0]
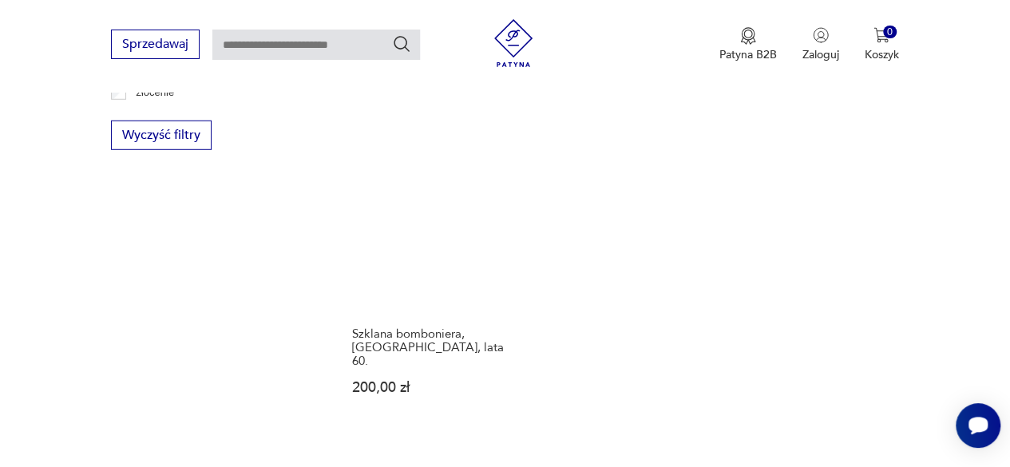
scroll to position [2243, 0]
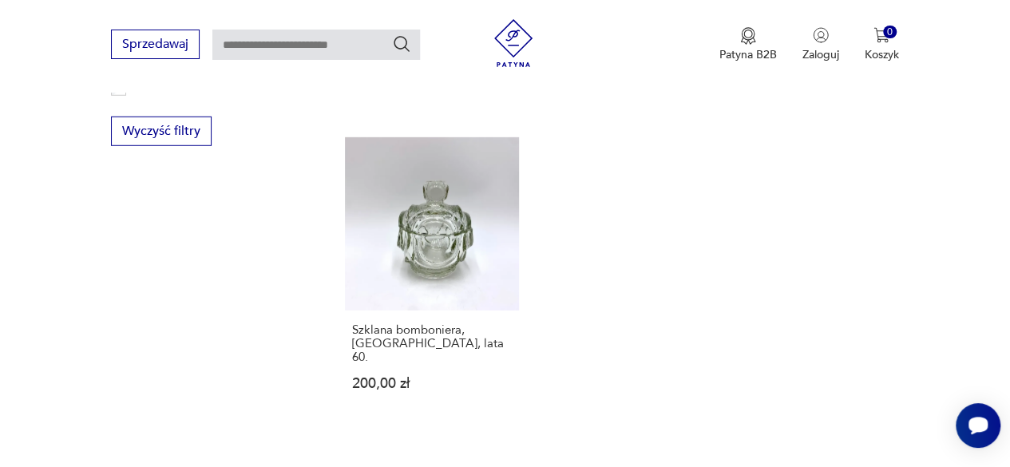
drag, startPoint x: 845, startPoint y: 417, endPoint x: 843, endPoint y: 405, distance: 12.2
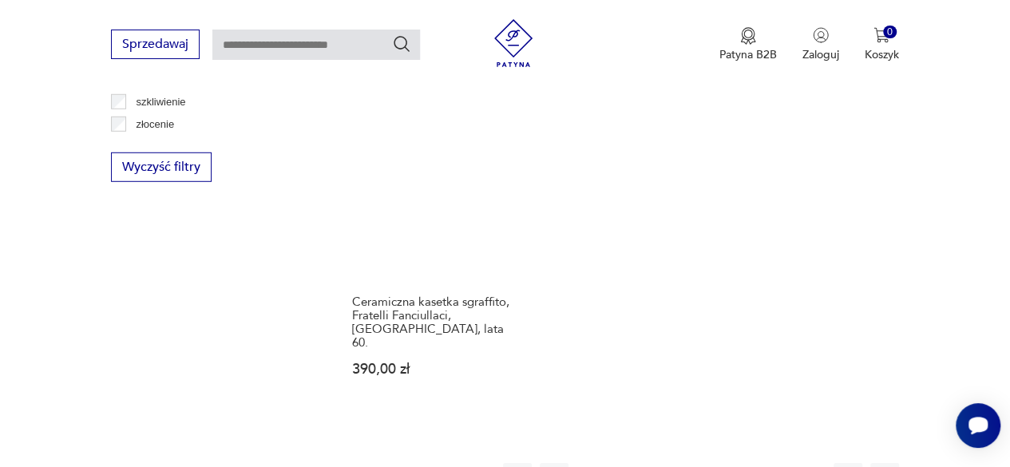
scroll to position [2211, 0]
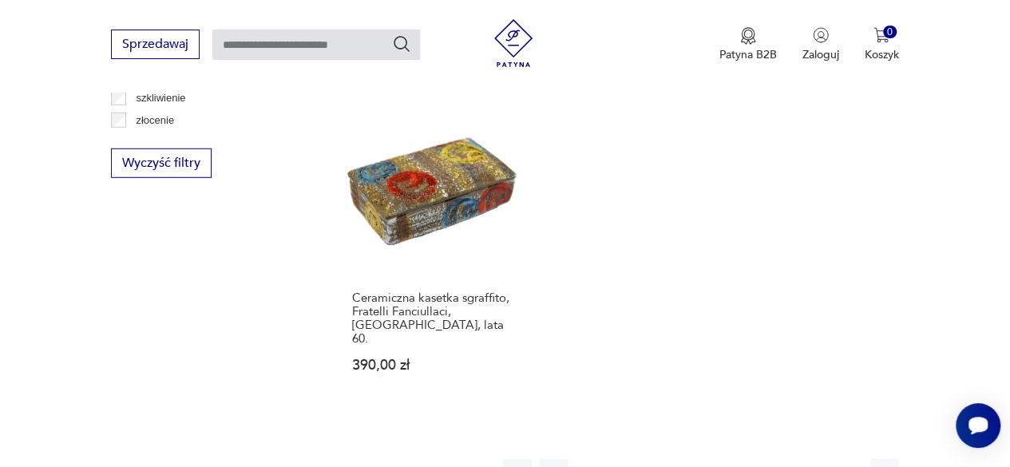
click at [842, 465] on icon "button" at bounding box center [848, 473] width 16 height 16
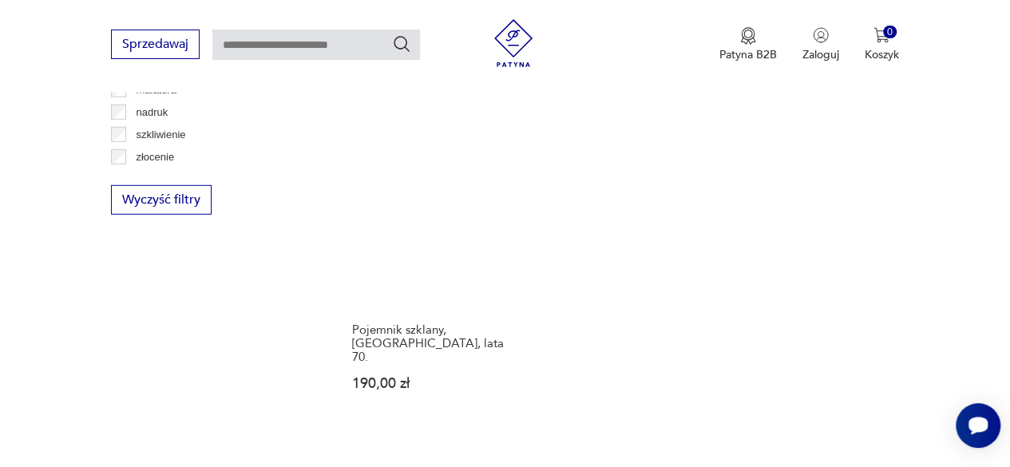
scroll to position [2194, 0]
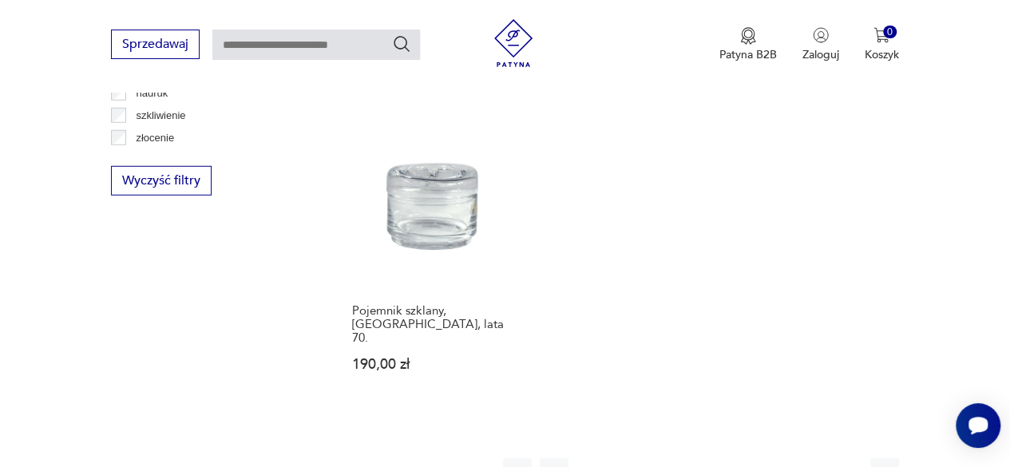
click at [849, 465] on icon "button" at bounding box center [848, 473] width 16 height 16
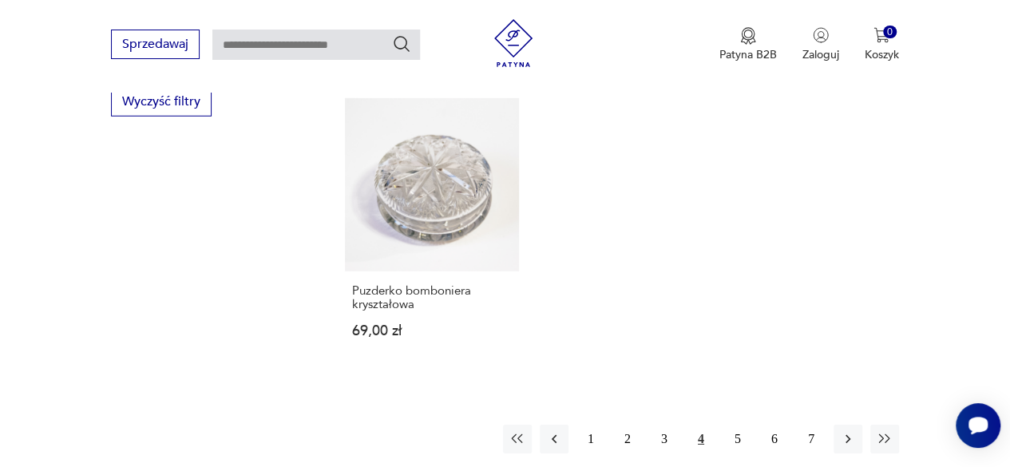
scroll to position [2277, 0]
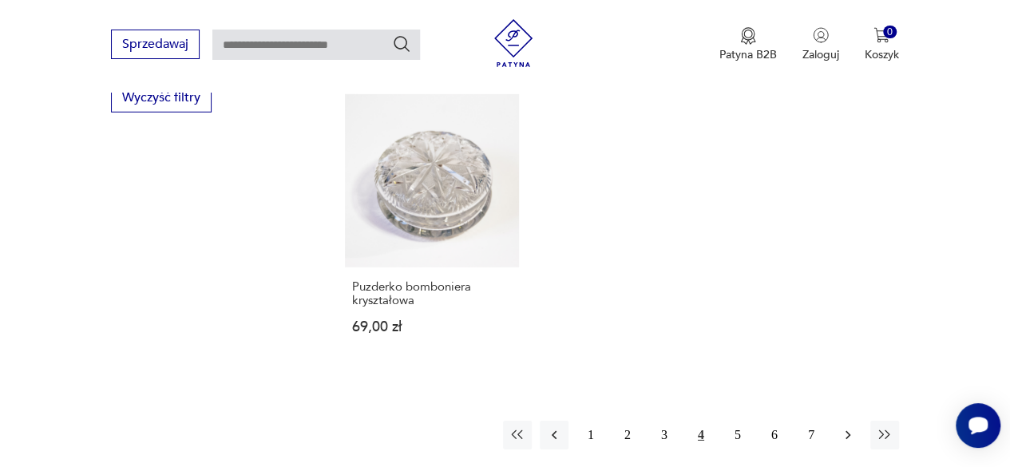
click at [844, 427] on icon "button" at bounding box center [848, 435] width 16 height 16
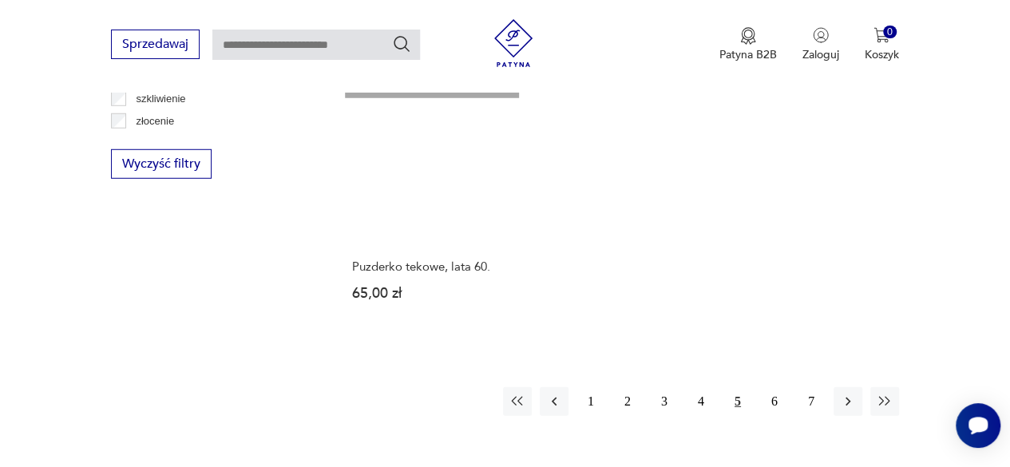
scroll to position [2218, 0]
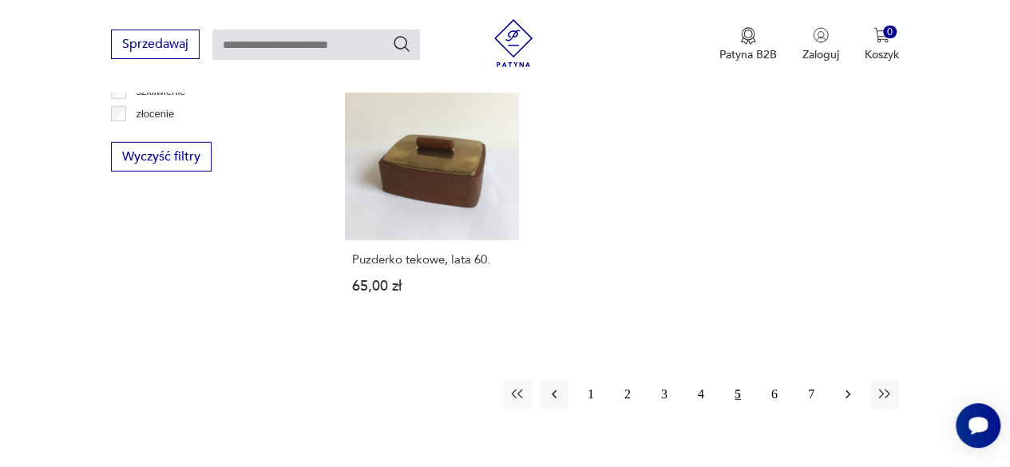
click at [846, 386] on icon "button" at bounding box center [848, 394] width 16 height 16
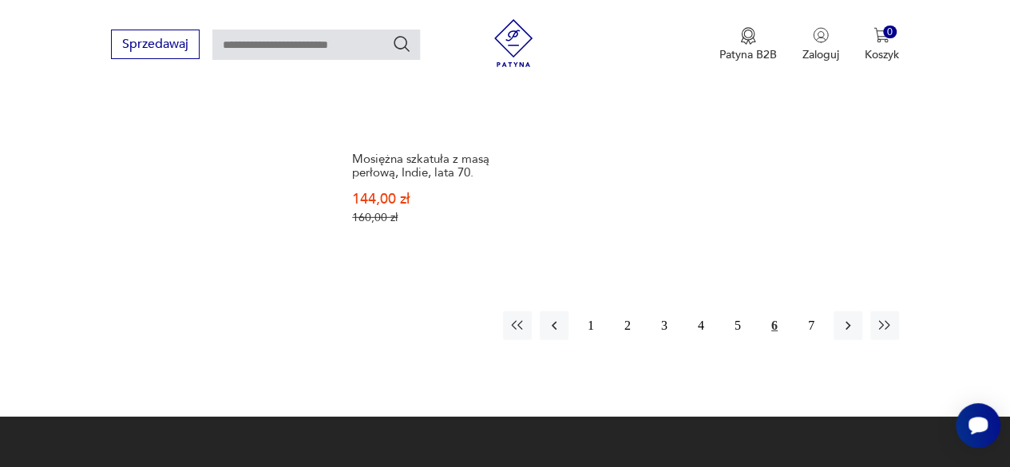
scroll to position [2320, 0]
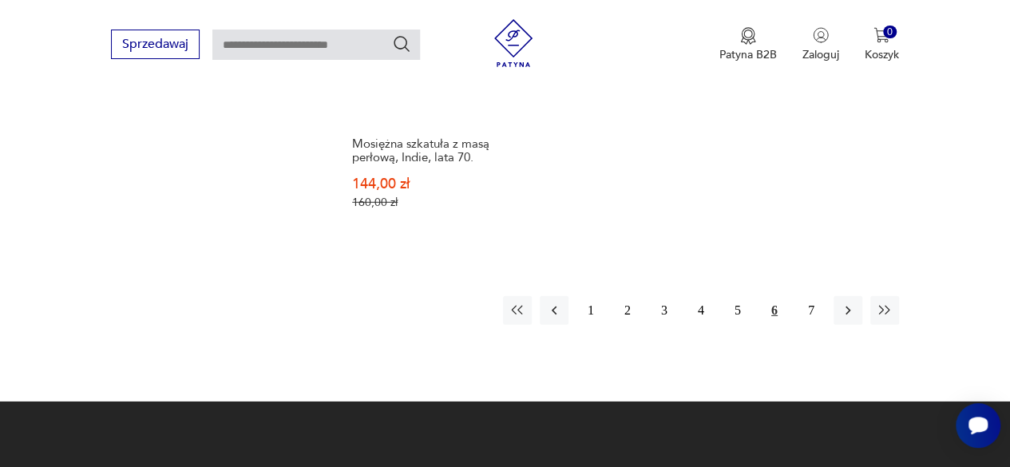
drag, startPoint x: 846, startPoint y: 265, endPoint x: 863, endPoint y: 274, distance: 18.9
click at [847, 307] on icon "button" at bounding box center [847, 311] width 5 height 9
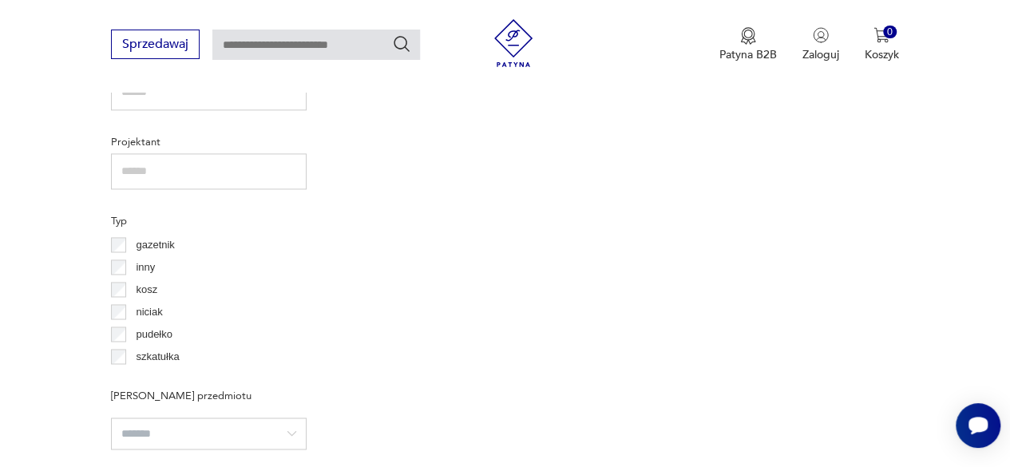
scroll to position [1111, 0]
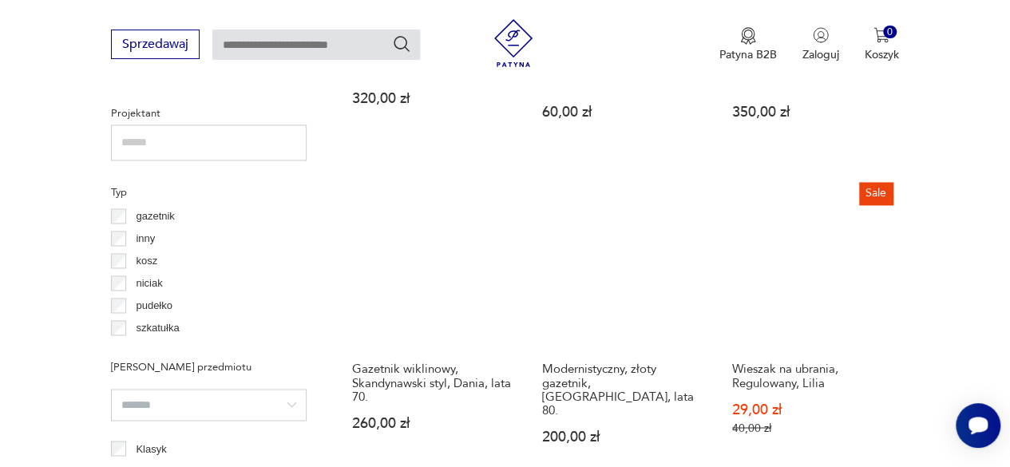
scroll to position [1193, 0]
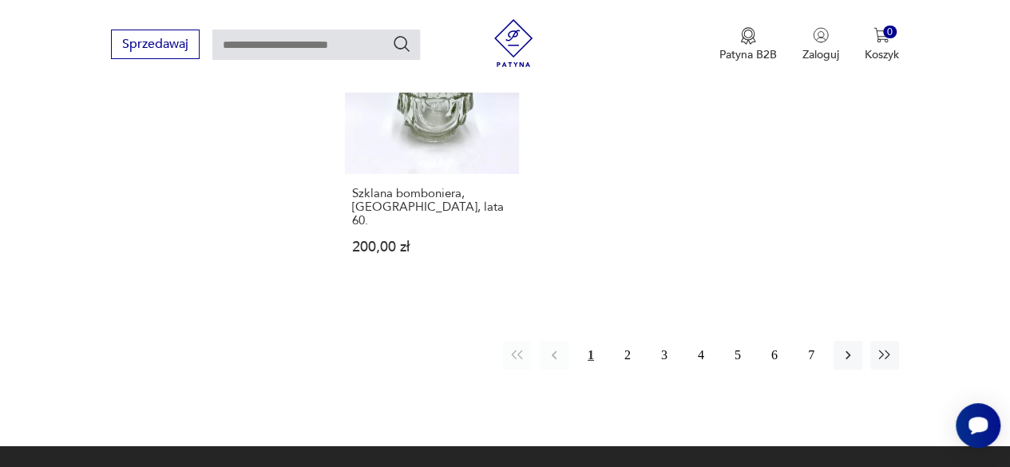
scroll to position [2372, 0]
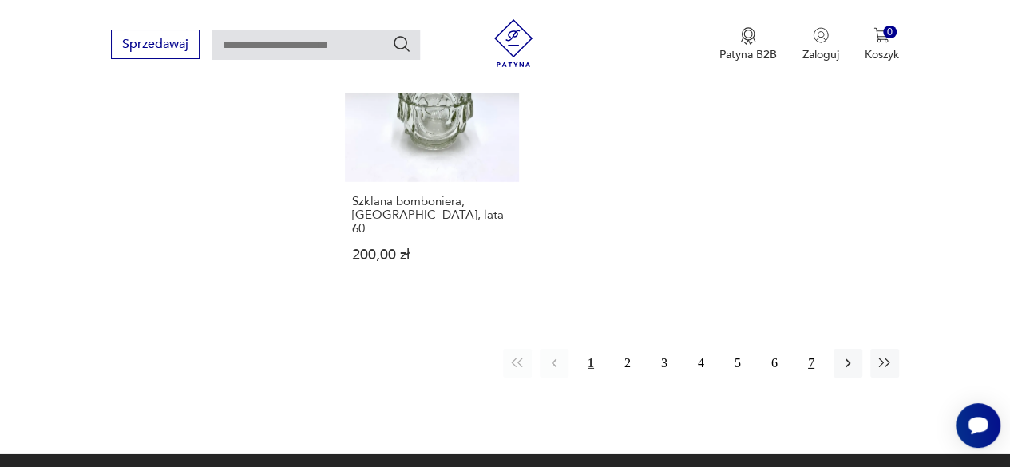
click at [814, 349] on button "7" at bounding box center [811, 363] width 29 height 29
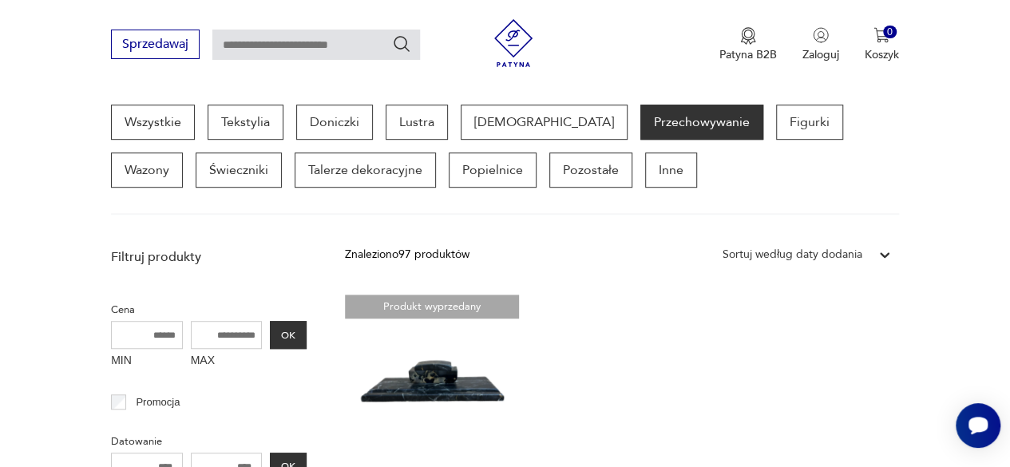
scroll to position [423, 0]
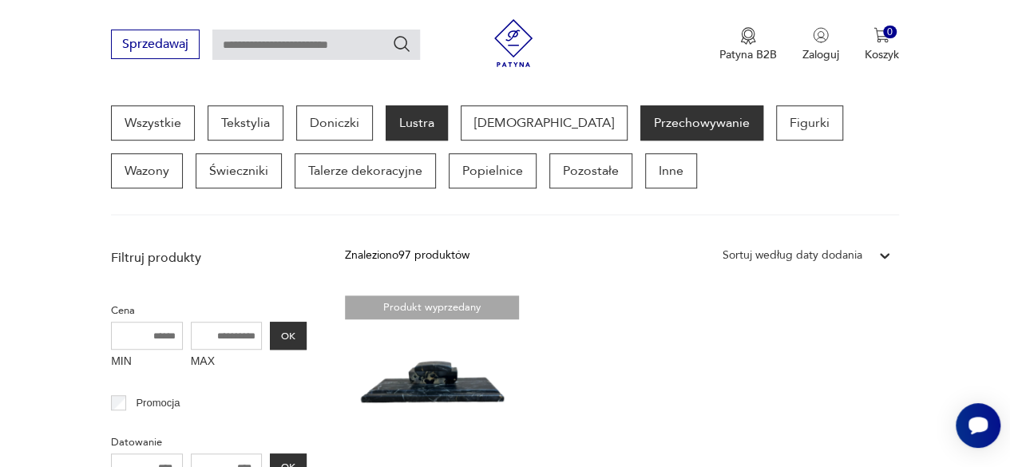
click at [407, 123] on p "Lustra" at bounding box center [417, 122] width 62 height 35
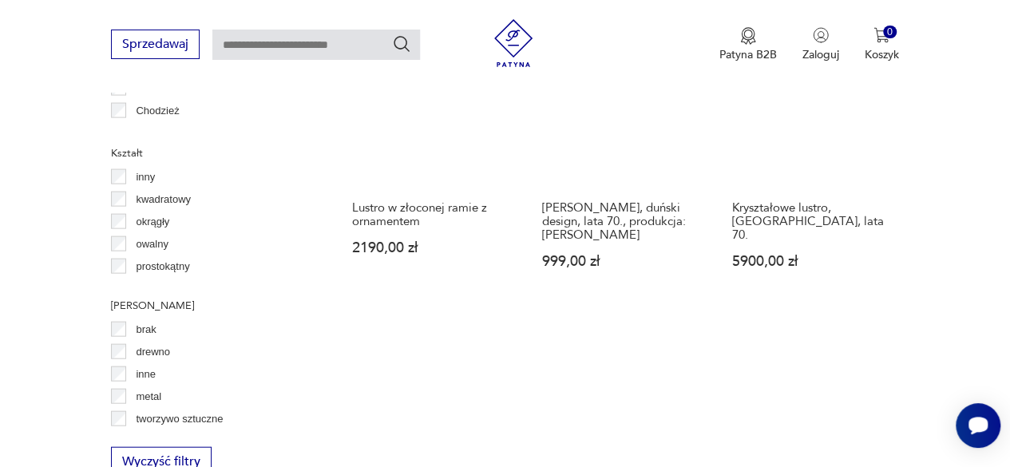
scroll to position [1646, 0]
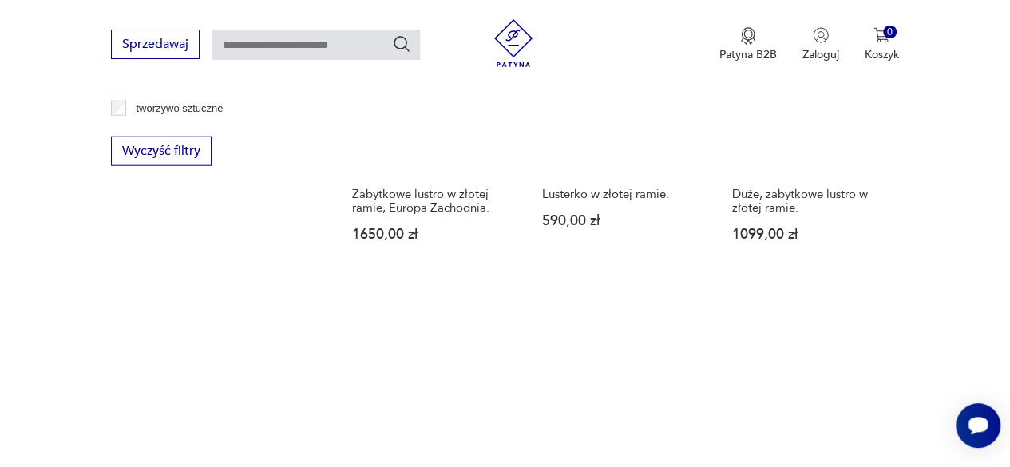
scroll to position [2181, 0]
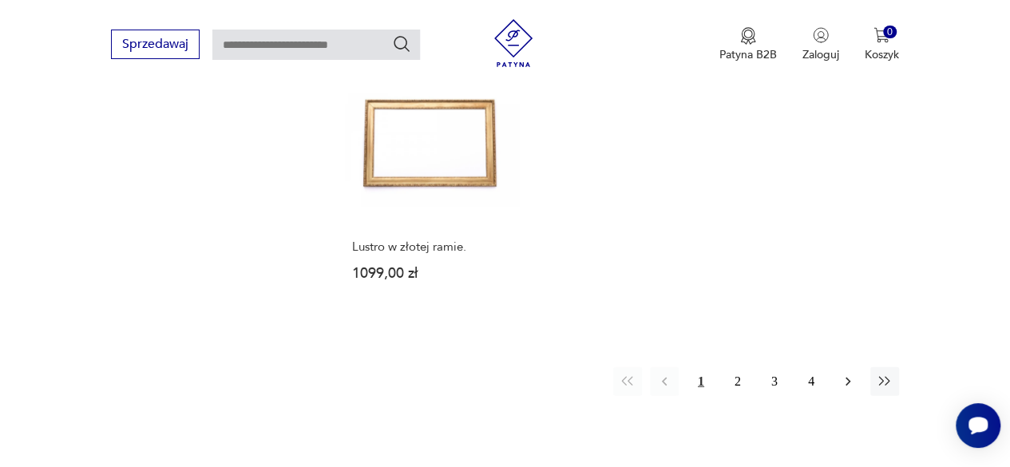
click at [846, 378] on icon "button" at bounding box center [847, 382] width 5 height 9
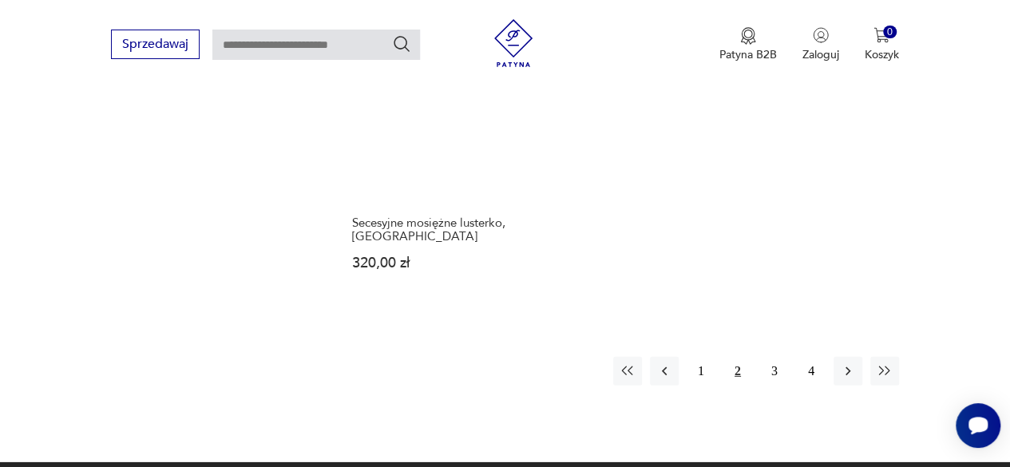
scroll to position [2267, 0]
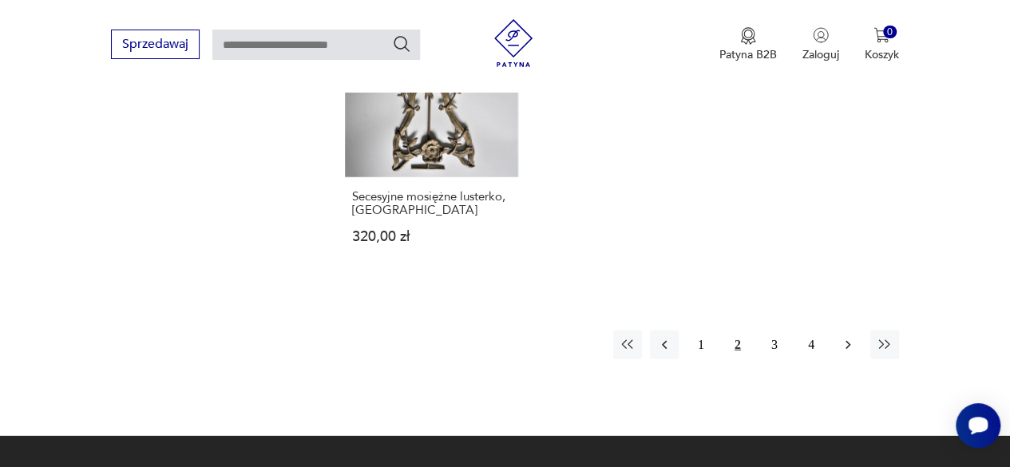
click at [849, 337] on icon "button" at bounding box center [848, 345] width 16 height 16
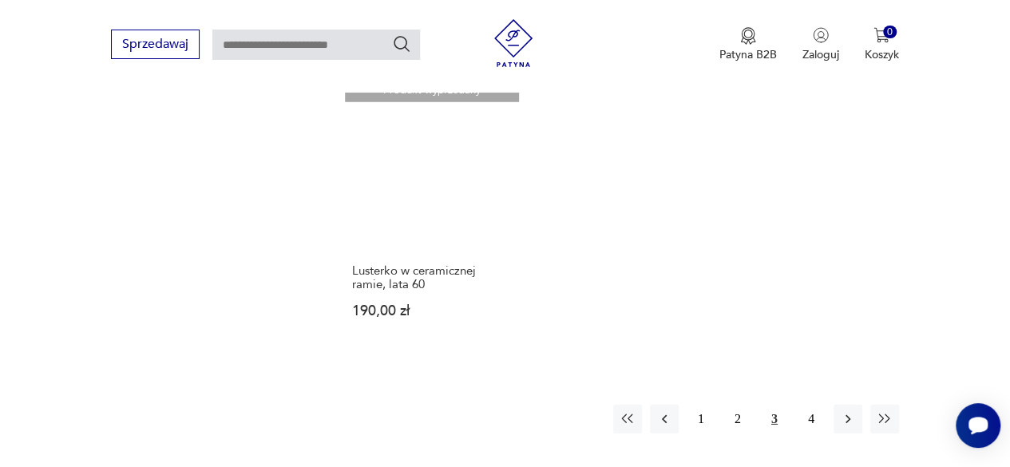
scroll to position [2250, 0]
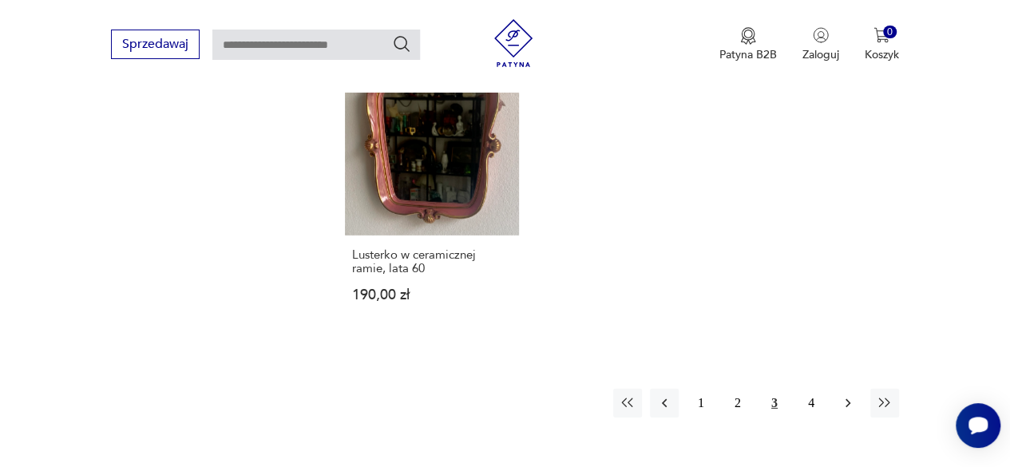
click at [847, 399] on icon "button" at bounding box center [847, 403] width 5 height 9
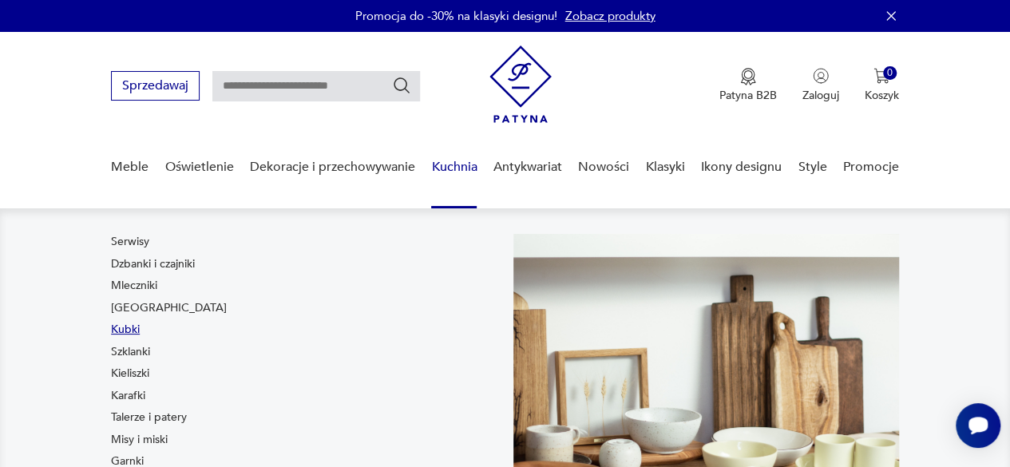
click at [131, 325] on link "Kubki" at bounding box center [125, 330] width 29 height 16
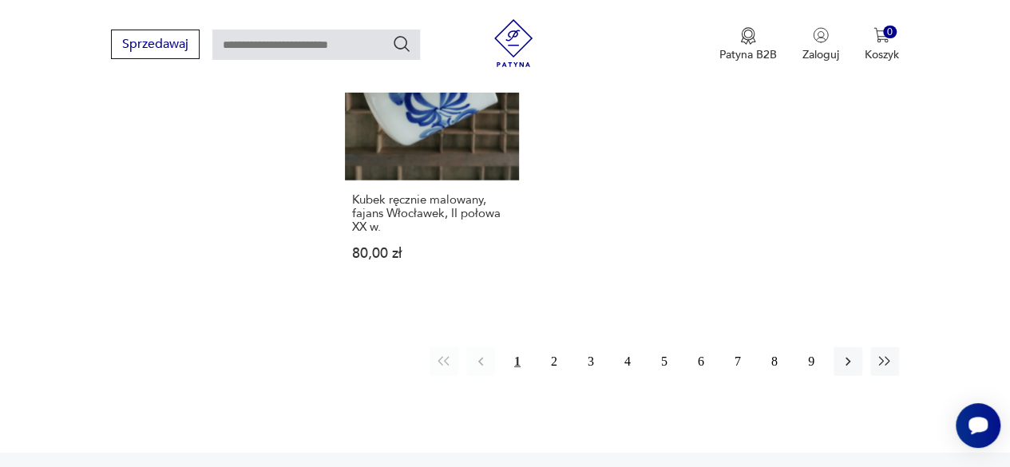
scroll to position [2232, 0]
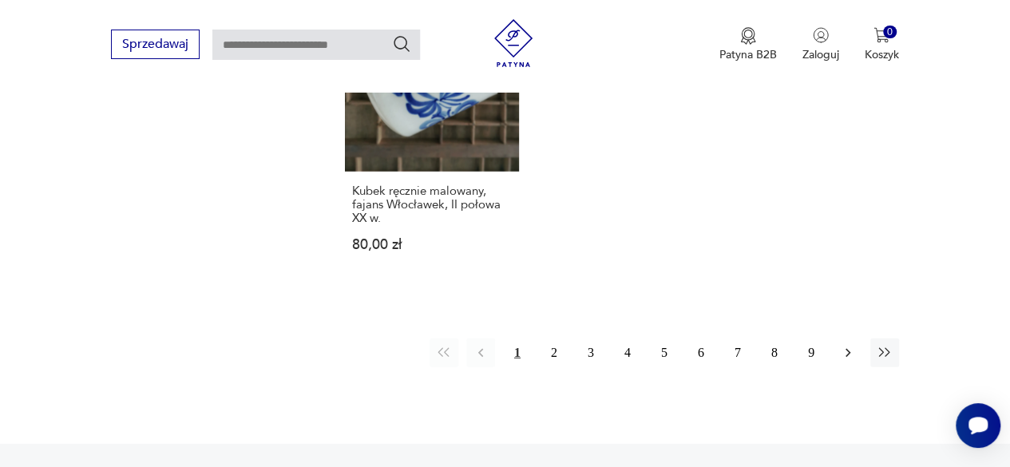
click at [848, 345] on icon "button" at bounding box center [848, 353] width 16 height 16
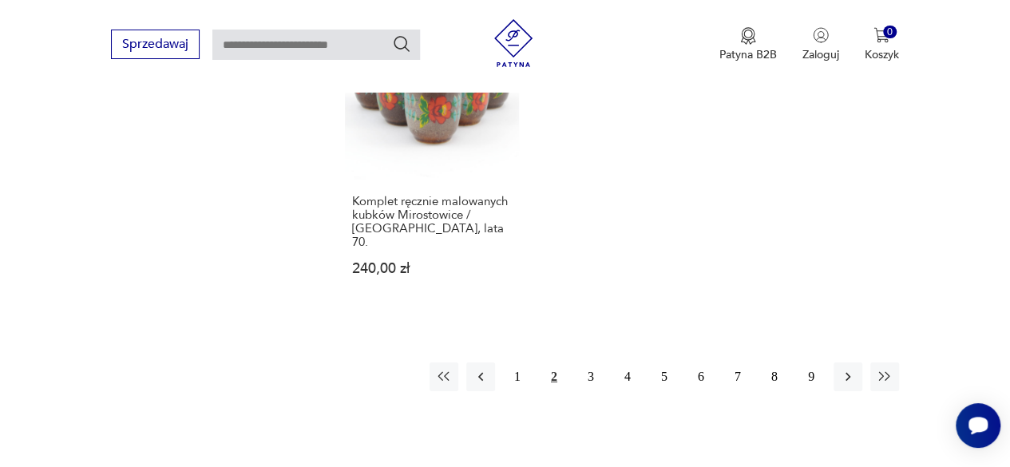
scroll to position [2297, 0]
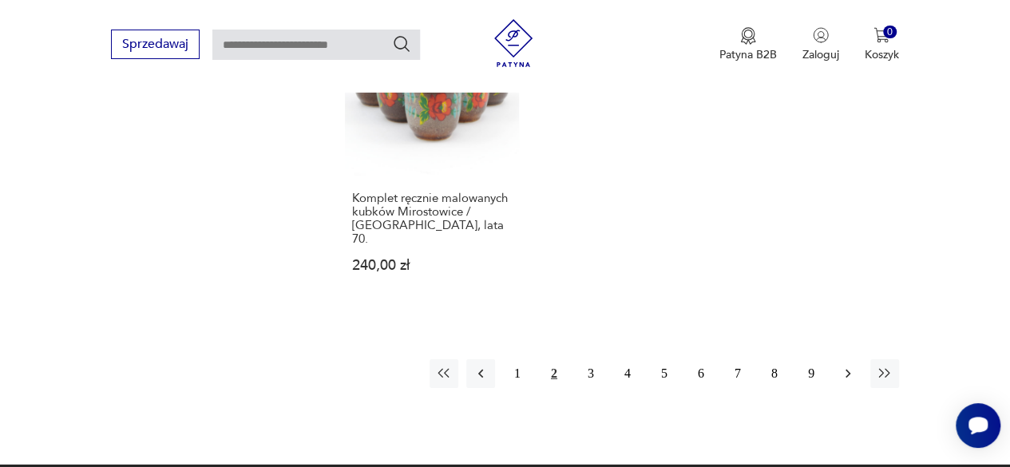
click at [854, 366] on icon "button" at bounding box center [848, 374] width 16 height 16
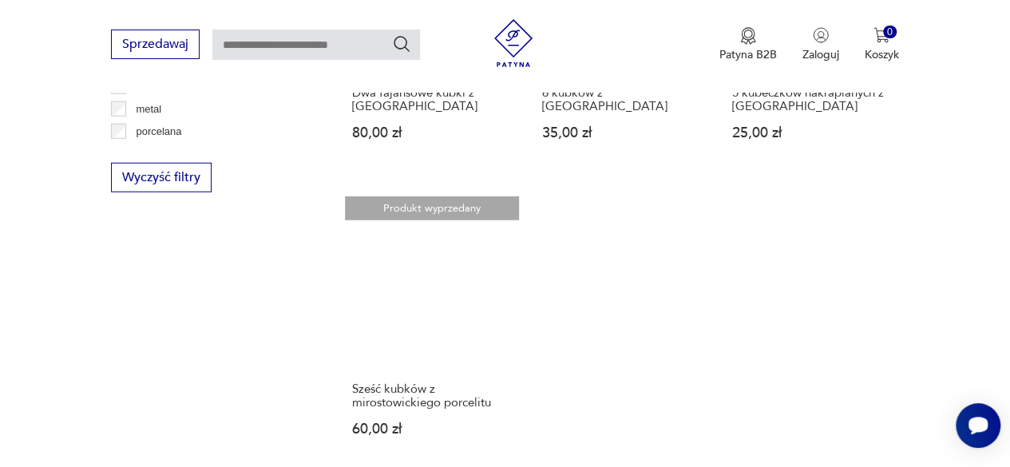
scroll to position [2172, 0]
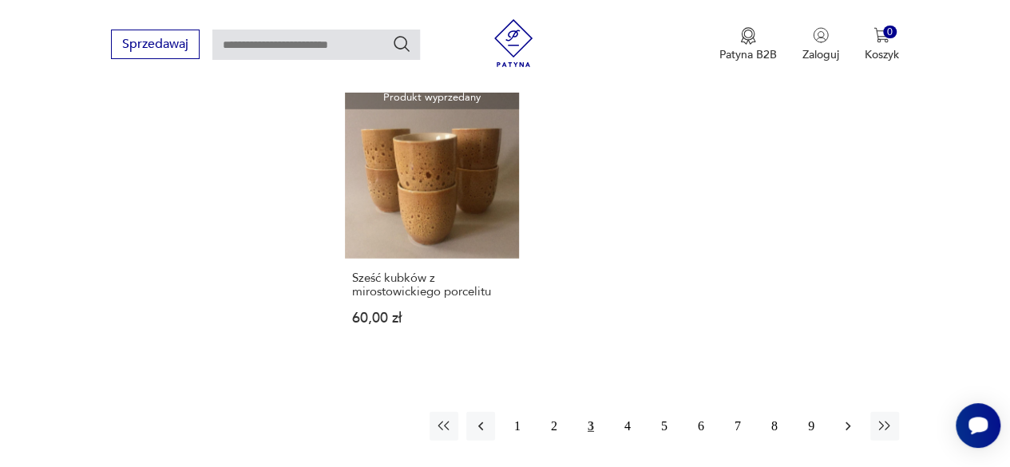
click at [848, 422] on icon "button" at bounding box center [847, 426] width 5 height 9
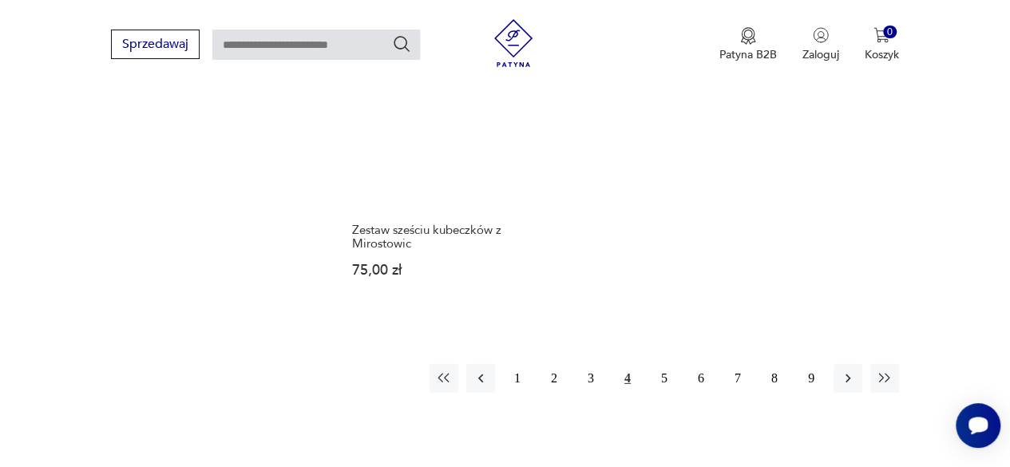
scroll to position [2261, 0]
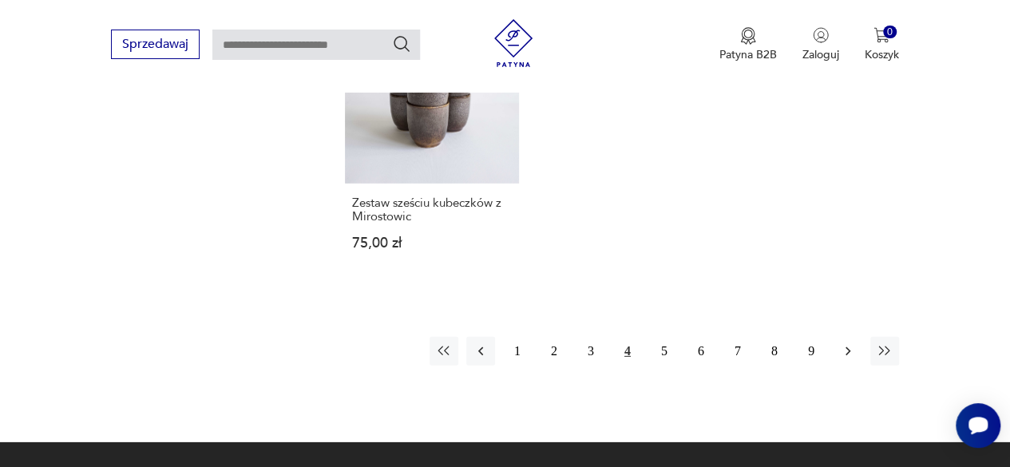
click at [846, 350] on icon "button" at bounding box center [848, 351] width 16 height 16
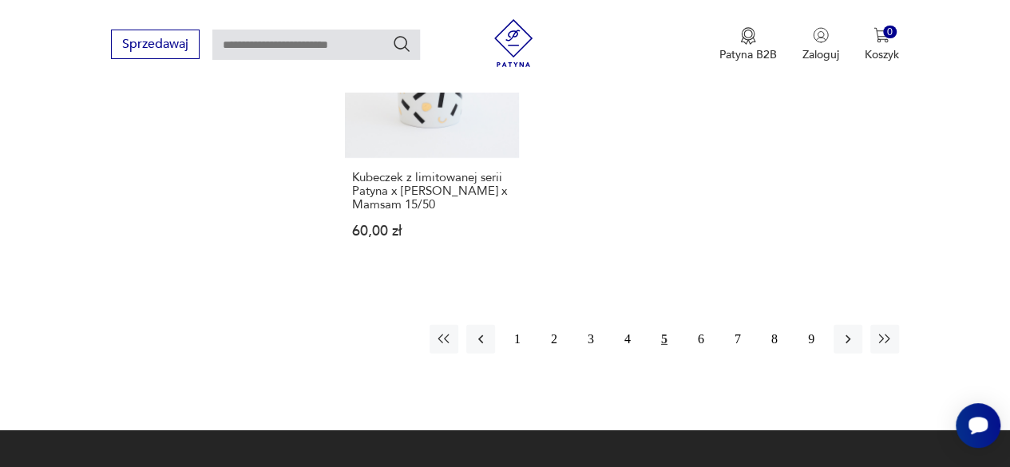
scroll to position [2294, 0]
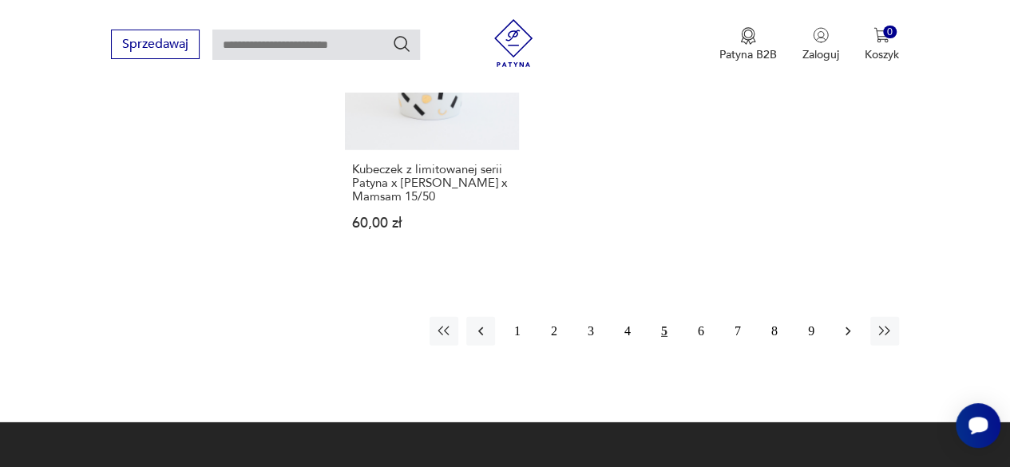
click at [845, 331] on icon "button" at bounding box center [848, 331] width 16 height 16
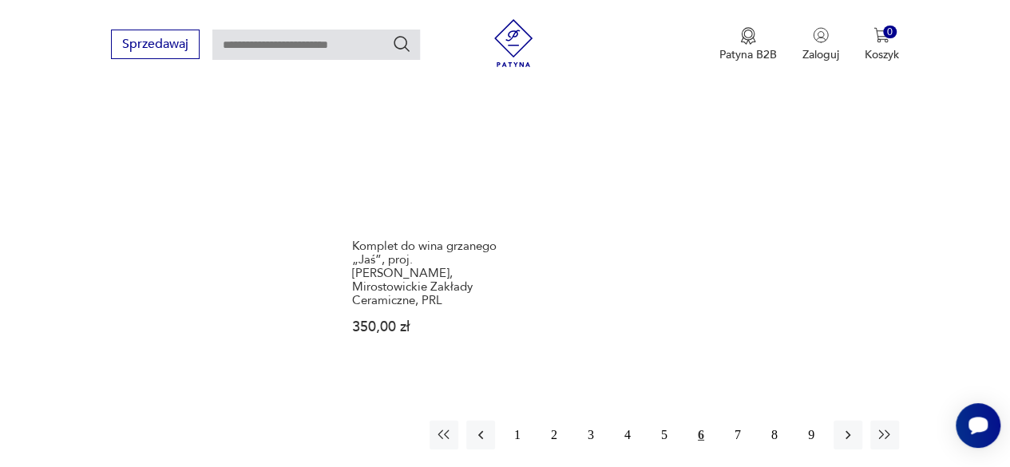
scroll to position [2253, 0]
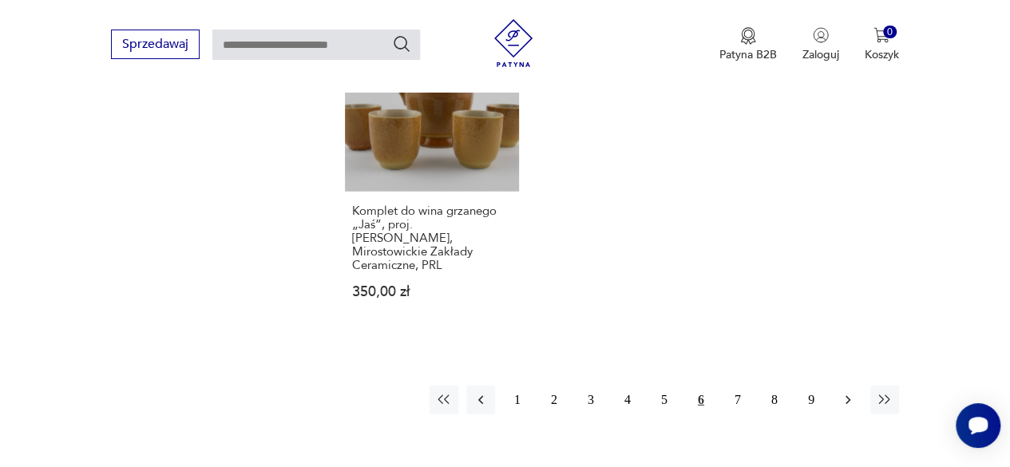
click at [842, 392] on icon "button" at bounding box center [848, 400] width 16 height 16
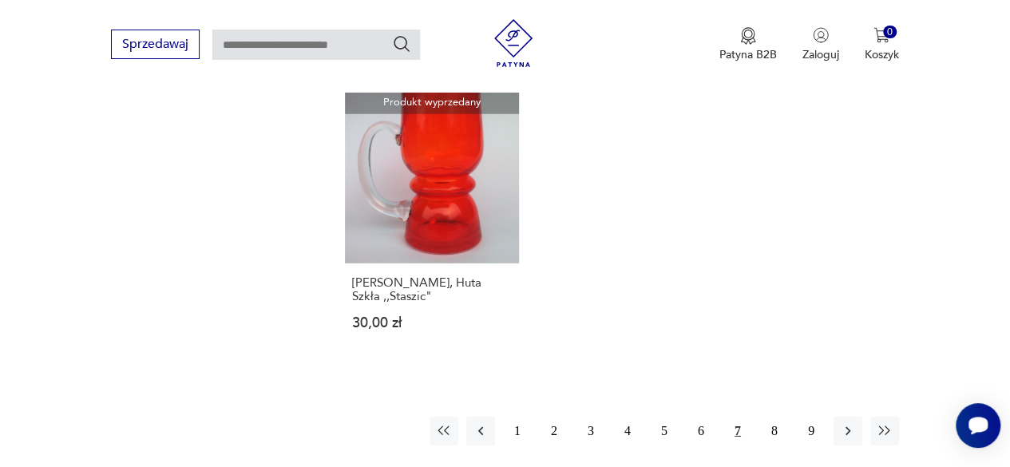
scroll to position [2250, 0]
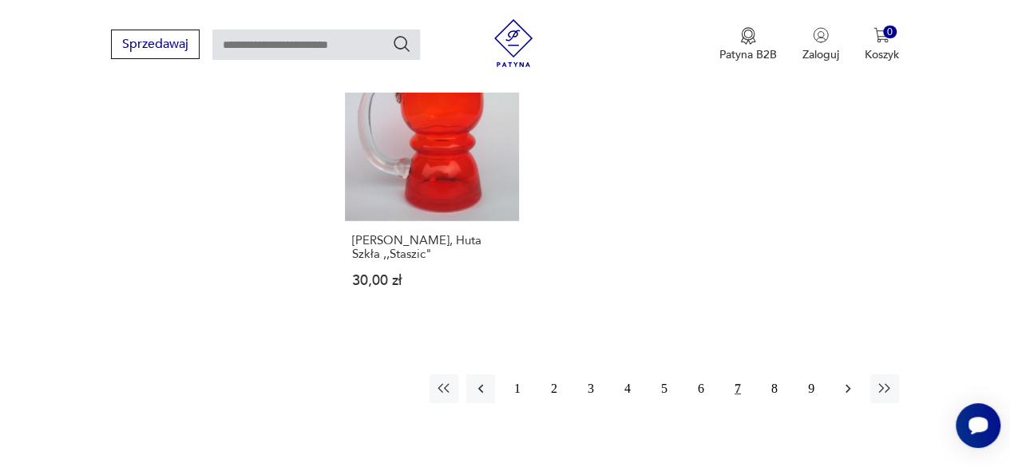
click at [849, 381] on icon "button" at bounding box center [848, 389] width 16 height 16
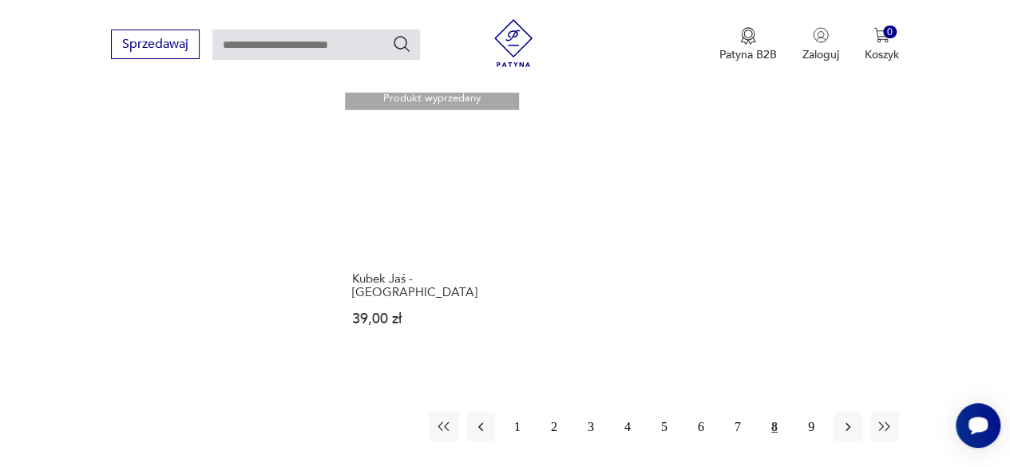
scroll to position [2206, 0]
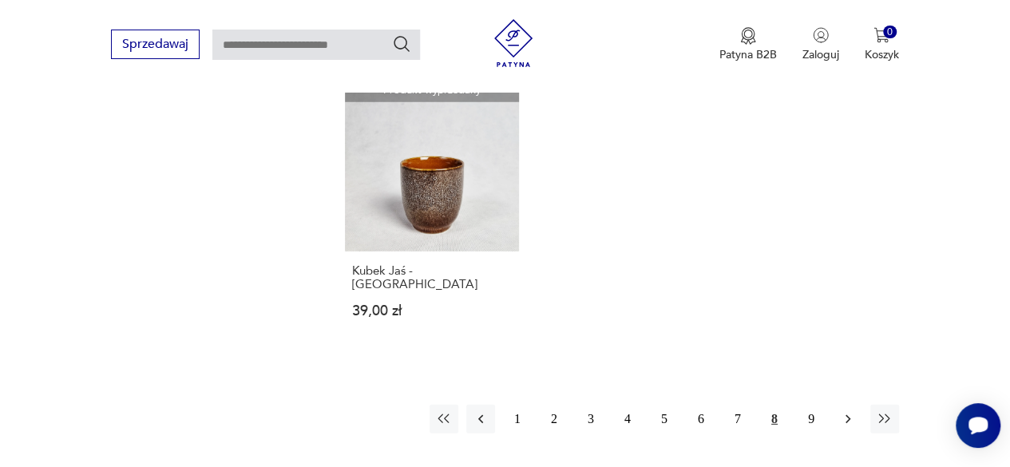
click at [849, 411] on icon "button" at bounding box center [848, 419] width 16 height 16
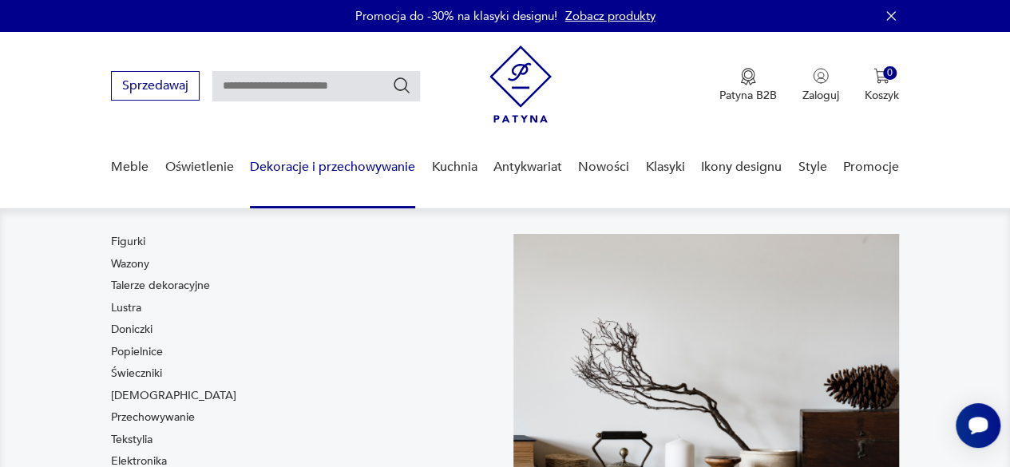
click at [169, 286] on link "Talerze dekoracyjne" at bounding box center [160, 286] width 99 height 16
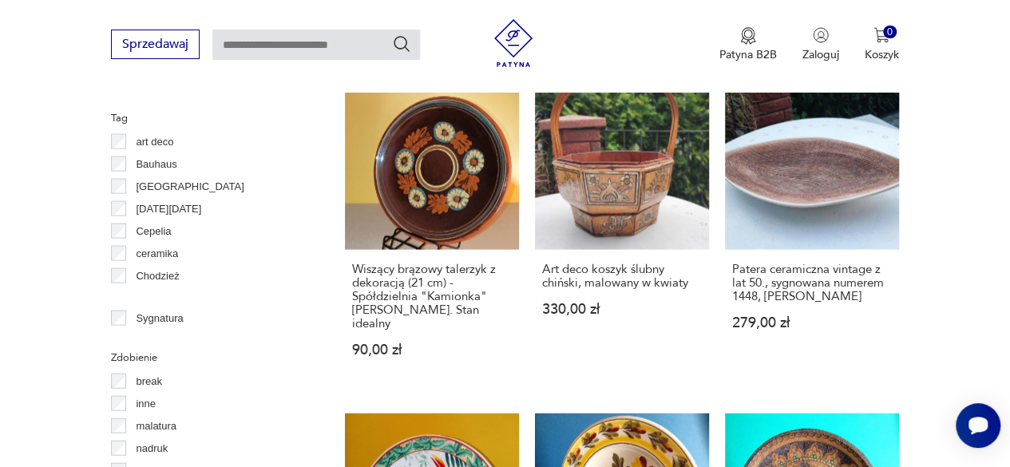
scroll to position [1593, 0]
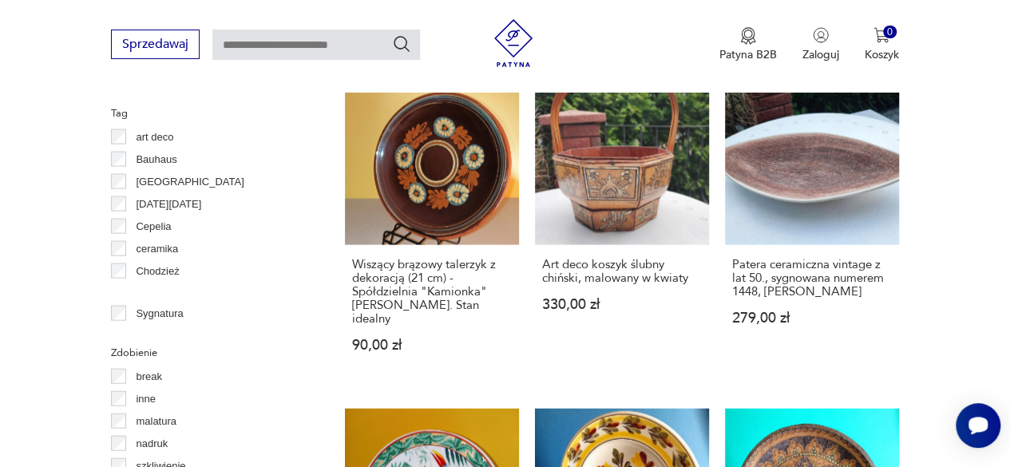
click at [157, 268] on p "Chodzież" at bounding box center [157, 272] width 43 height 18
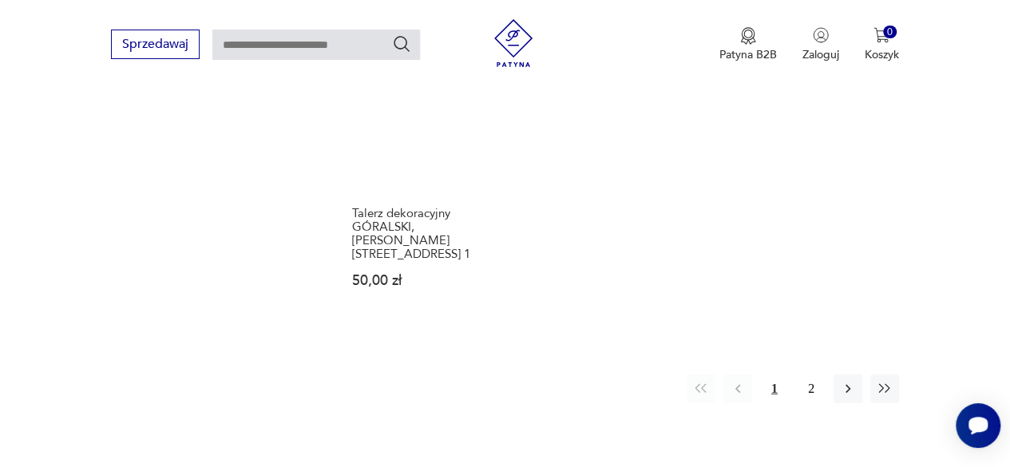
scroll to position [2341, 0]
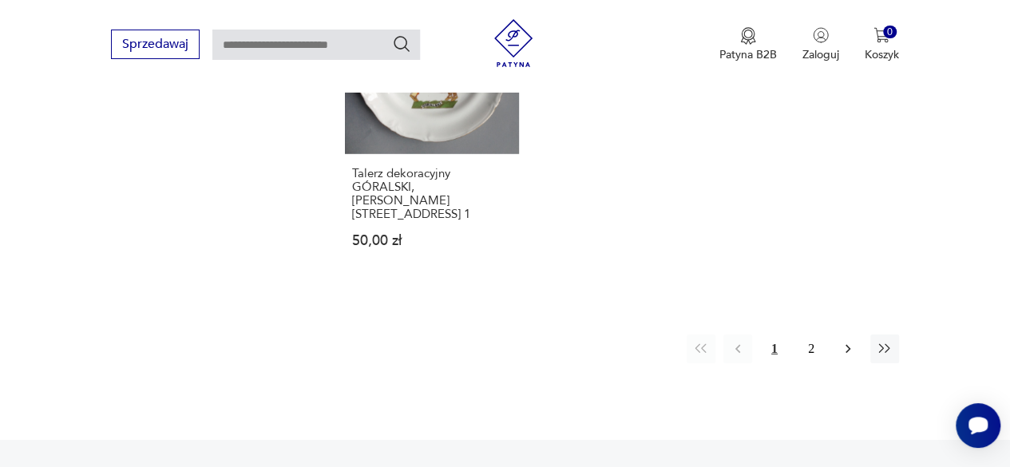
click at [848, 345] on icon "button" at bounding box center [847, 349] width 5 height 9
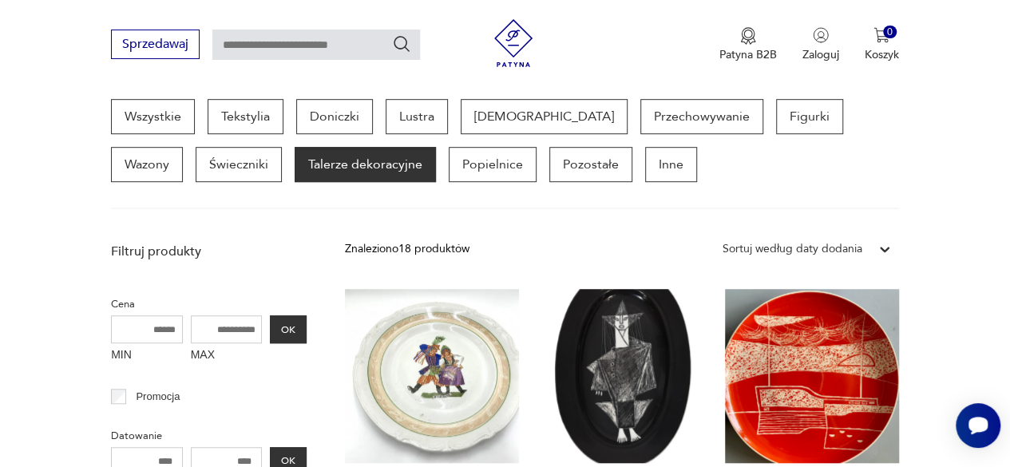
scroll to position [408, 0]
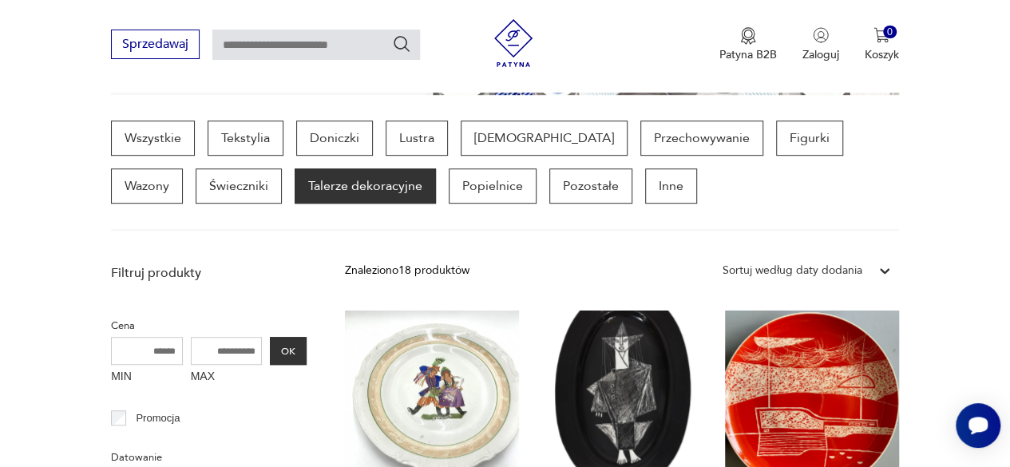
scroll to position [808, 0]
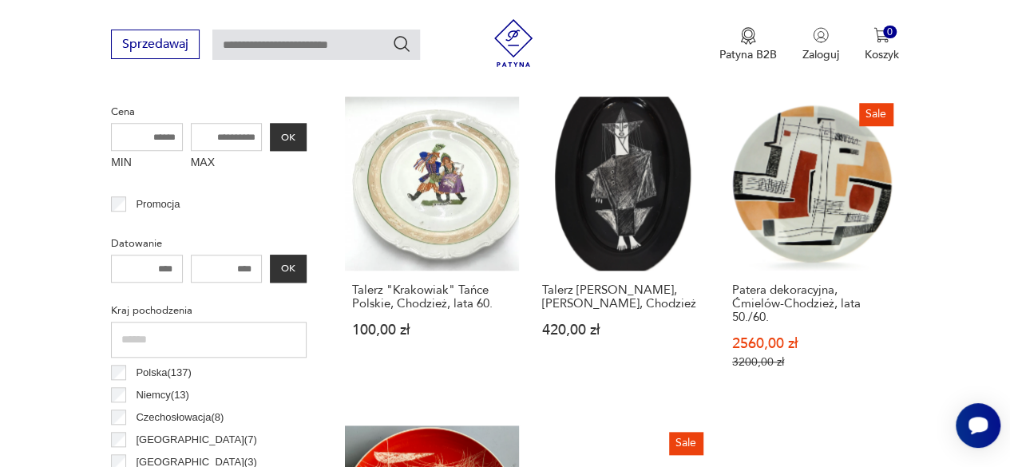
scroll to position [618, 0]
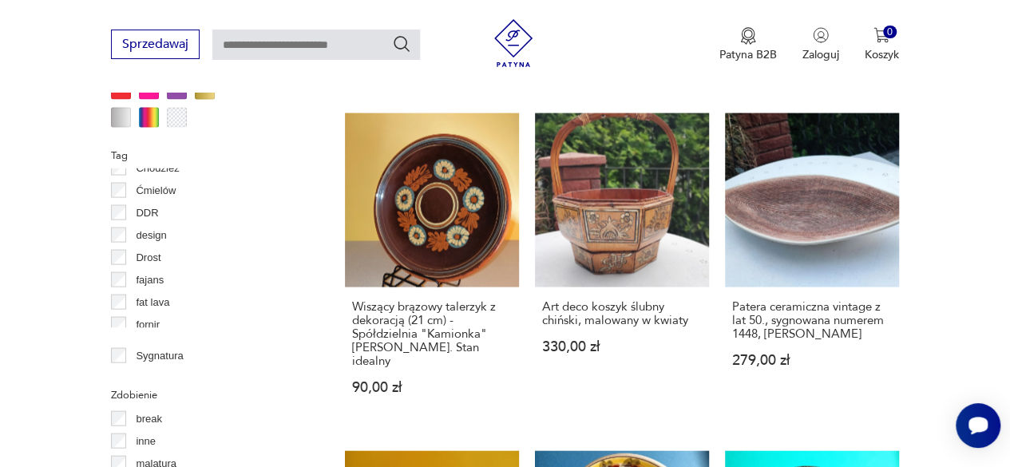
scroll to position [164, 0]
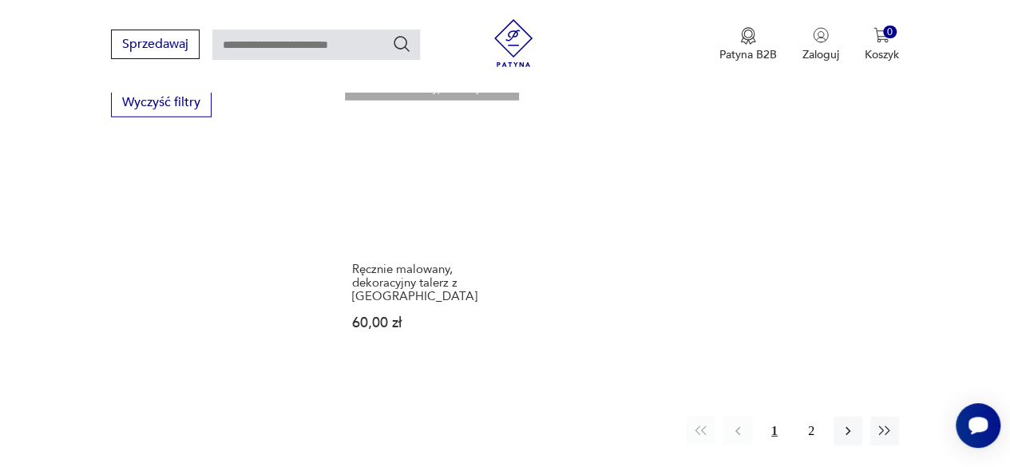
scroll to position [2230, 0]
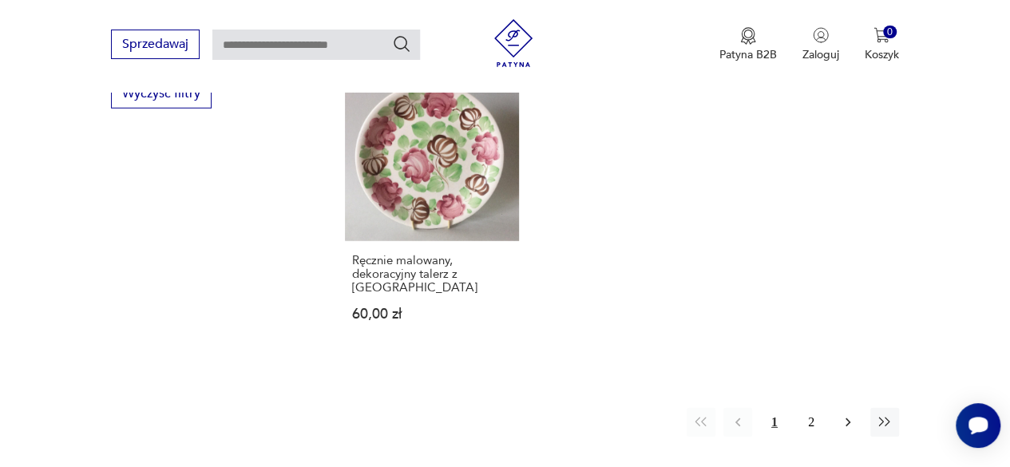
click at [843, 414] on icon "button" at bounding box center [848, 422] width 16 height 16
